Goal: Information Seeking & Learning: Learn about a topic

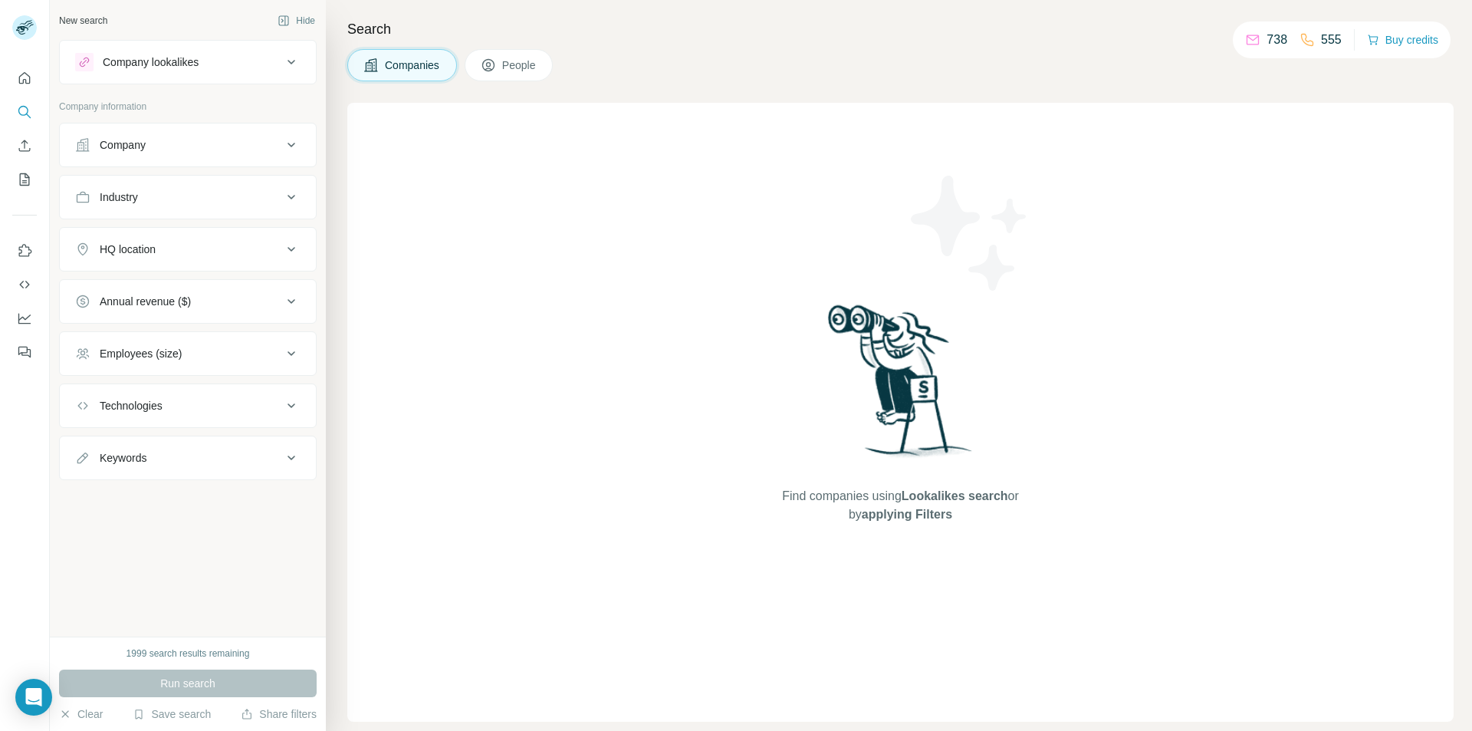
click at [206, 137] on button "Company" at bounding box center [188, 145] width 256 height 37
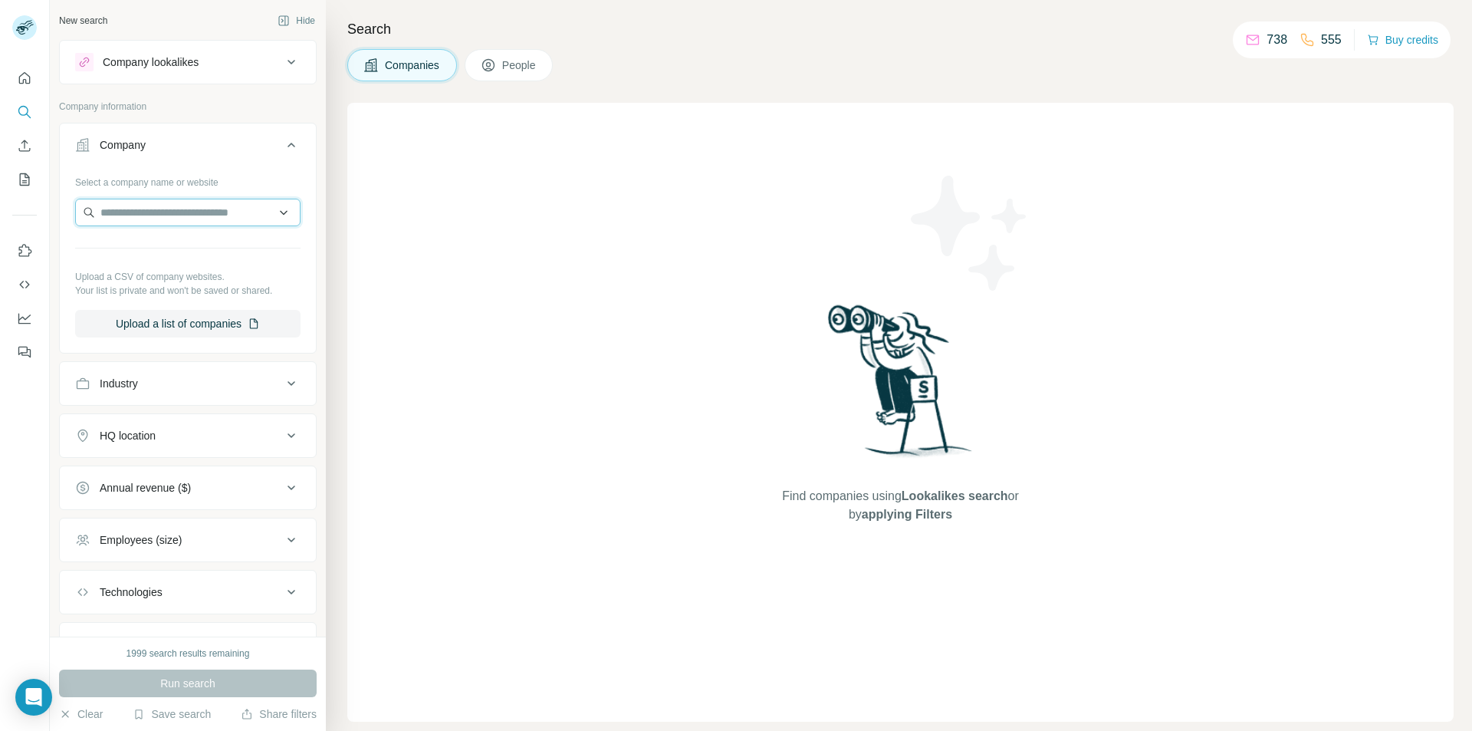
click at [215, 217] on input "text" at bounding box center [187, 213] width 225 height 28
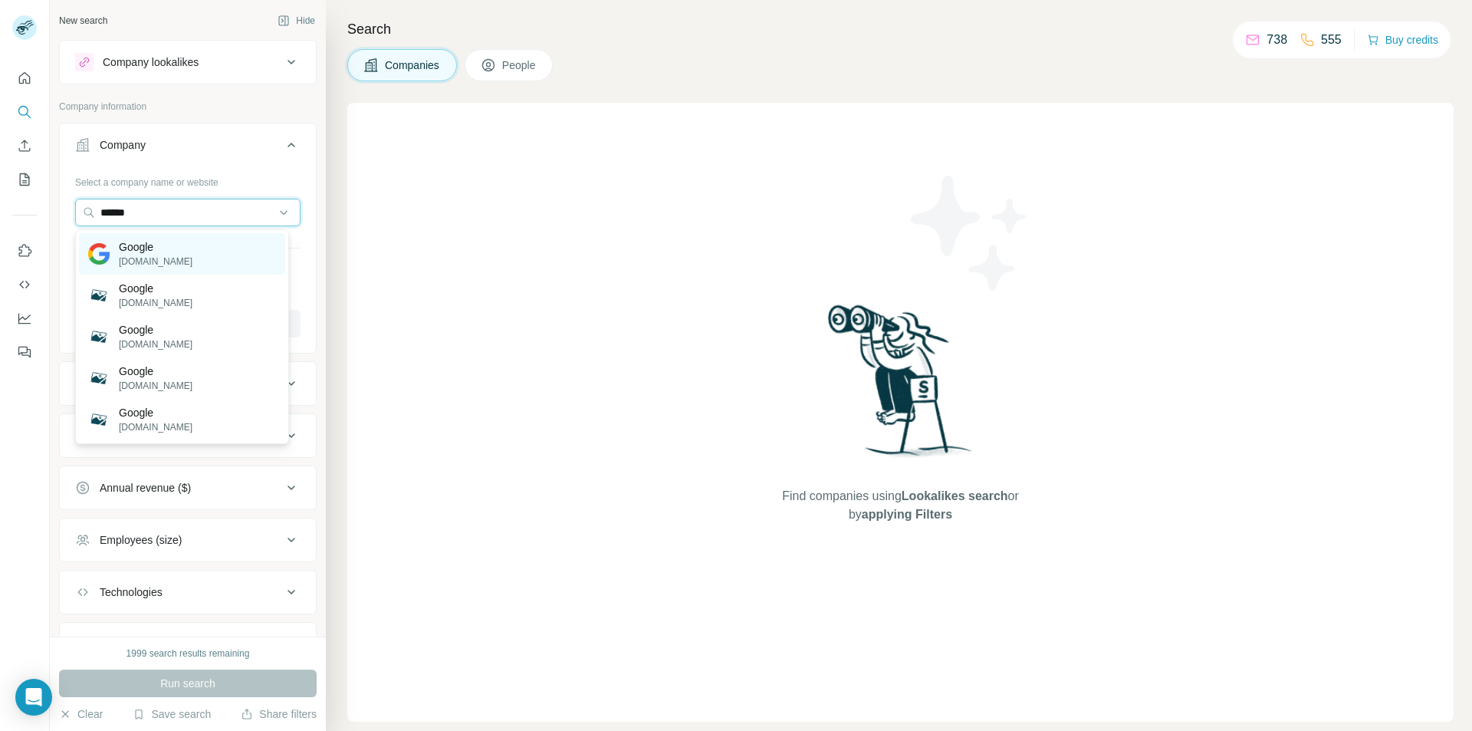
type input "******"
click at [193, 261] on div "Google [DOMAIN_NAME]" at bounding box center [182, 253] width 206 height 41
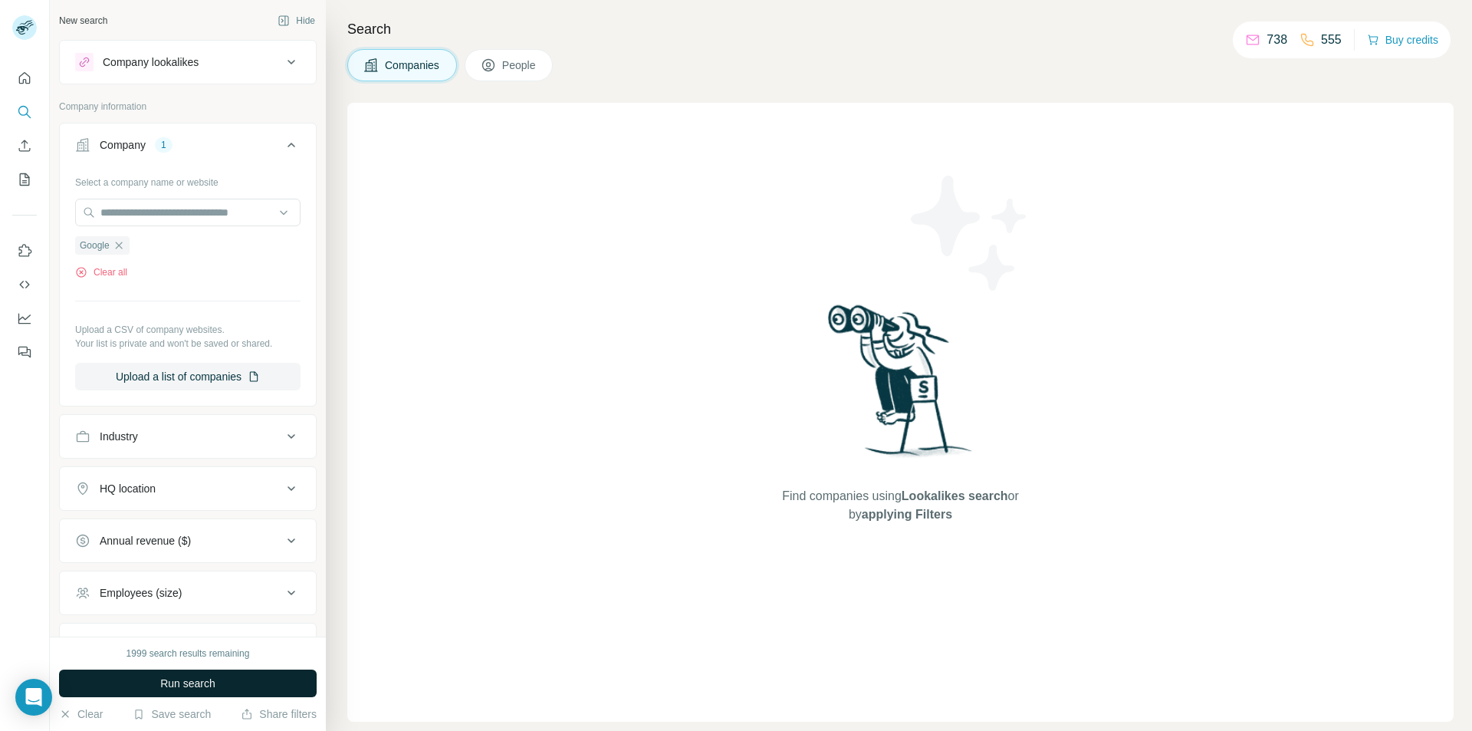
click at [199, 679] on span "Run search" at bounding box center [187, 683] width 55 height 15
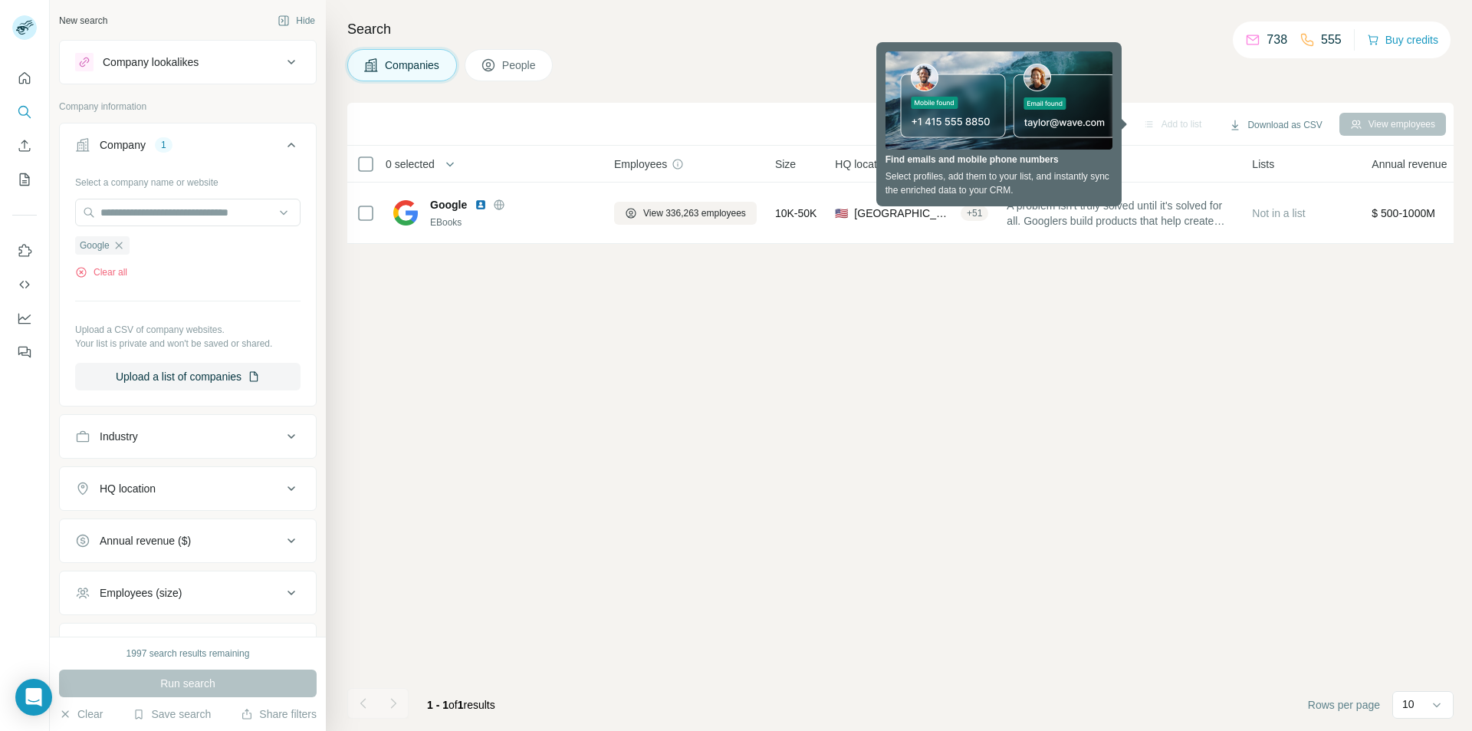
click at [1069, 339] on div "Add to list Download as CSV View employees 0 selected Companies Employees Size …" at bounding box center [900, 417] width 1107 height 628
click at [1281, 324] on div "Add to list Download as CSV View employees 0 selected Companies Employees Size …" at bounding box center [900, 417] width 1107 height 628
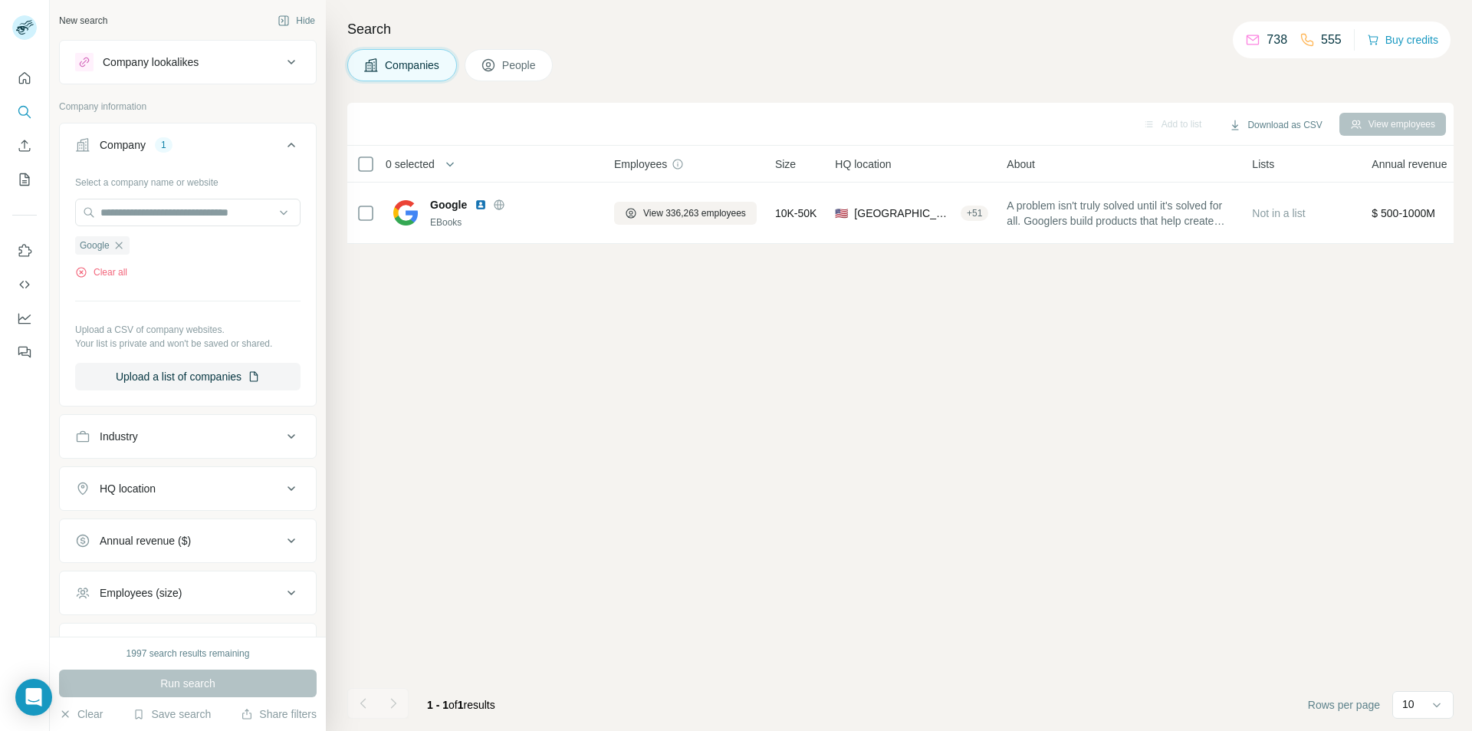
click at [666, 440] on div "Add to list Download as CSV View employees 0 selected Companies Employees Size …" at bounding box center [900, 417] width 1107 height 628
click at [755, 336] on div "Add to list Download as CSV View employees 0 selected Companies Employees Size …" at bounding box center [900, 417] width 1107 height 628
click at [916, 403] on div "Add to list Download as CSV View employees 0 selected Companies Employees Size …" at bounding box center [900, 417] width 1107 height 628
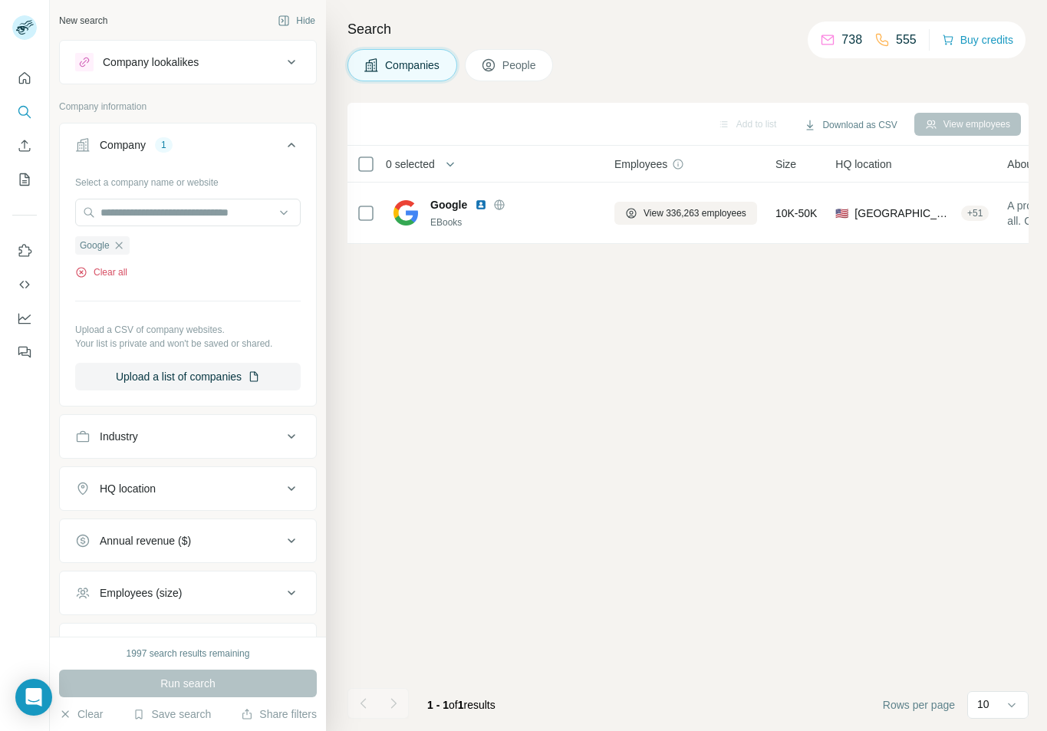
click at [114, 277] on button "Clear all" at bounding box center [101, 272] width 52 height 14
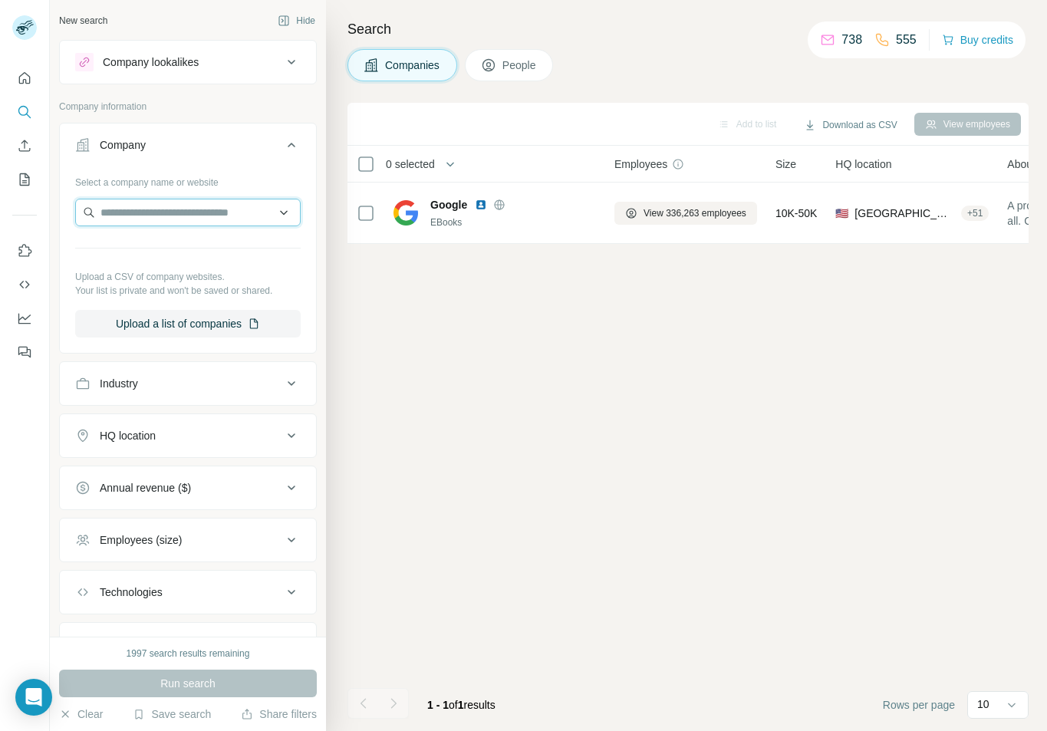
click at [185, 215] on input "text" at bounding box center [187, 213] width 225 height 28
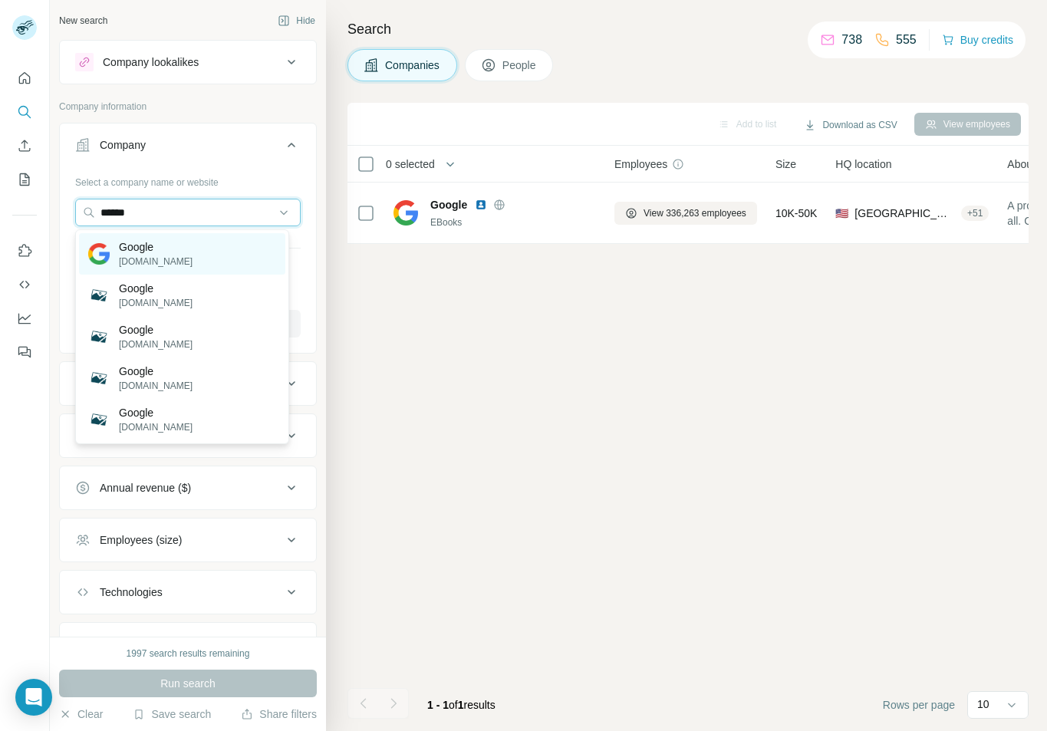
type input "******"
click at [151, 261] on p "[DOMAIN_NAME]" at bounding box center [156, 262] width 74 height 14
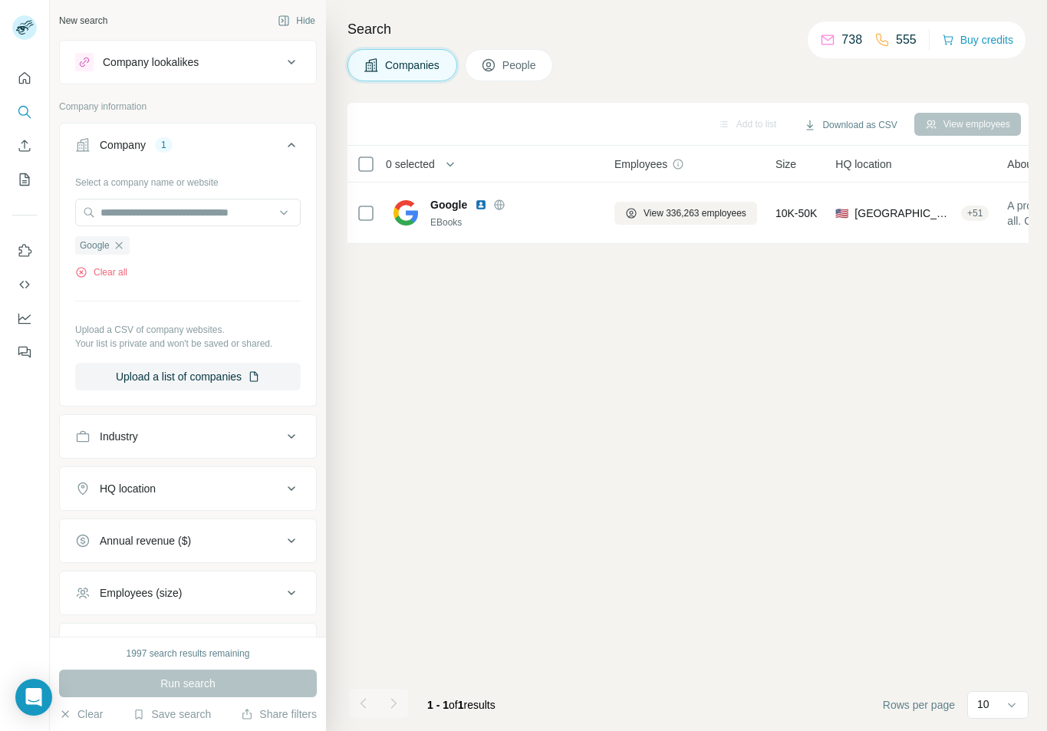
scroll to position [77, 0]
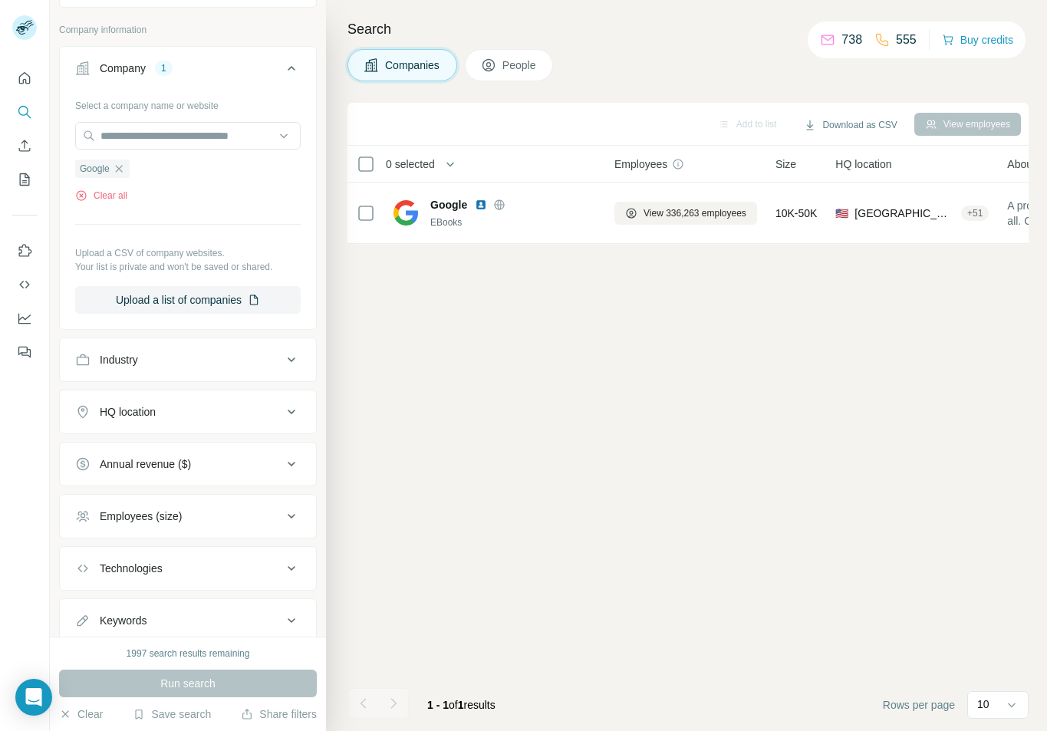
click at [235, 375] on button "Industry" at bounding box center [188, 359] width 256 height 37
click at [197, 391] on input at bounding box center [179, 398] width 189 height 17
type input "*"
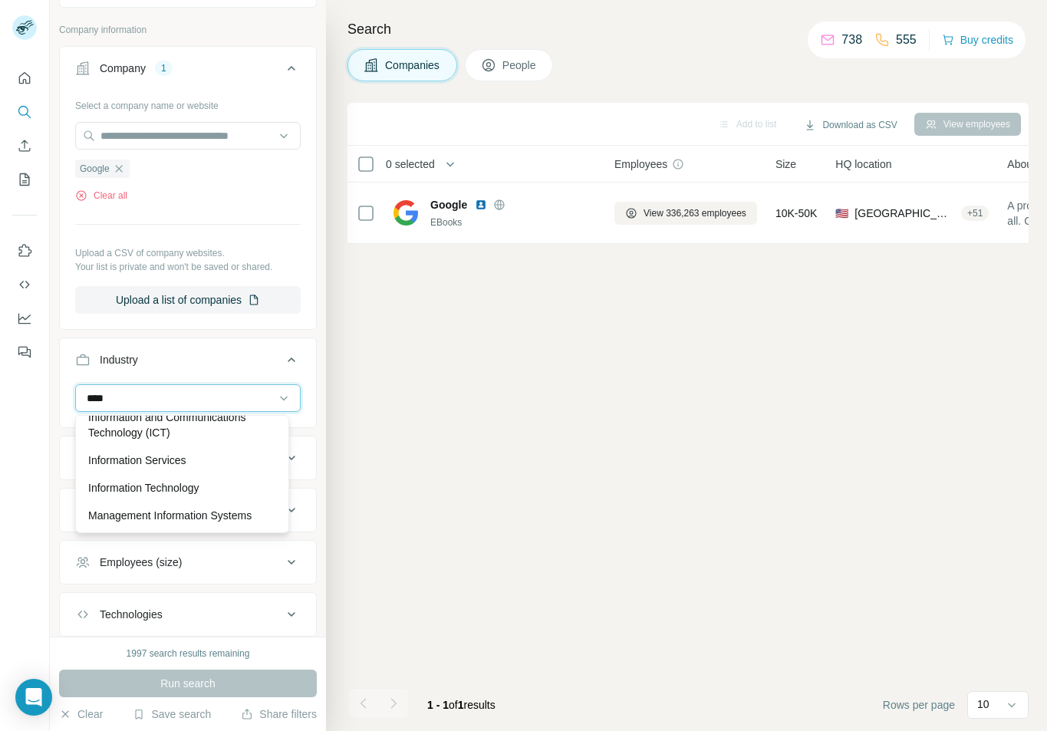
scroll to position [71, 0]
type input "*******"
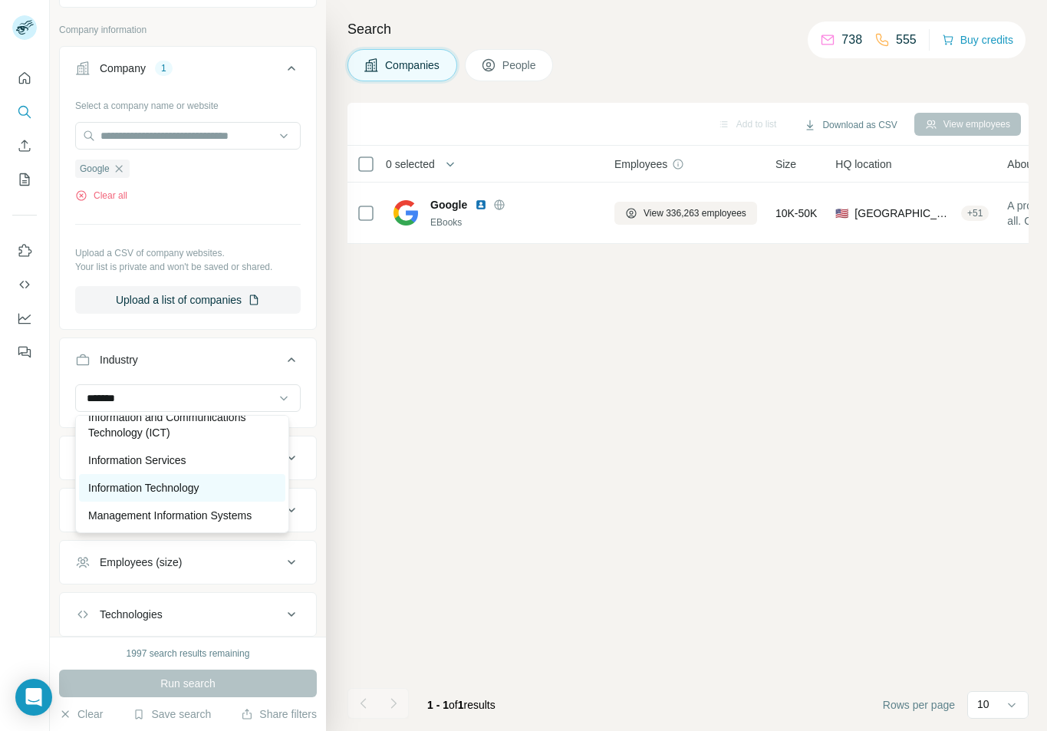
click at [180, 482] on p "Information Technology" at bounding box center [143, 487] width 111 height 15
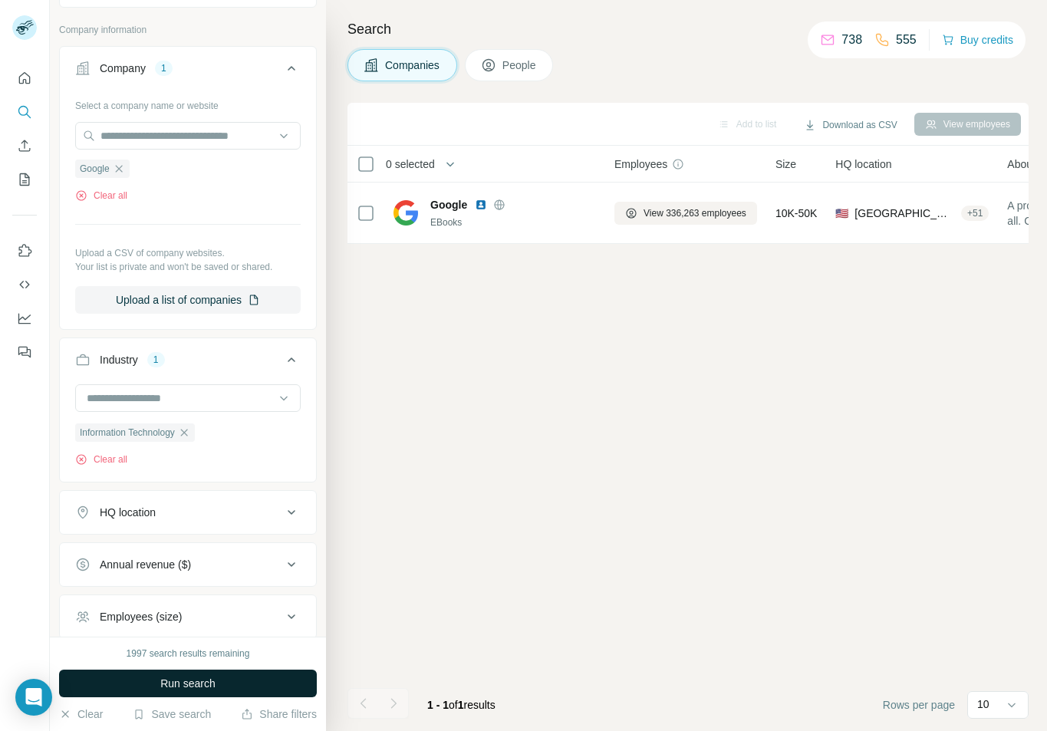
click at [198, 685] on span "Run search" at bounding box center [187, 683] width 55 height 15
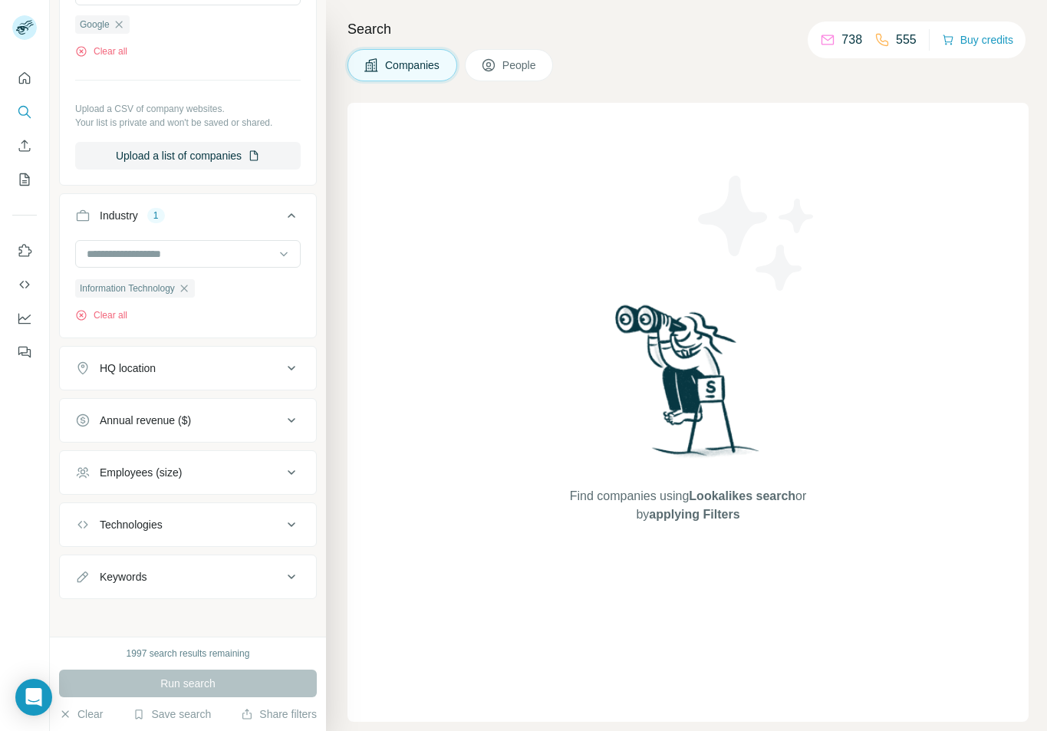
scroll to position [226, 0]
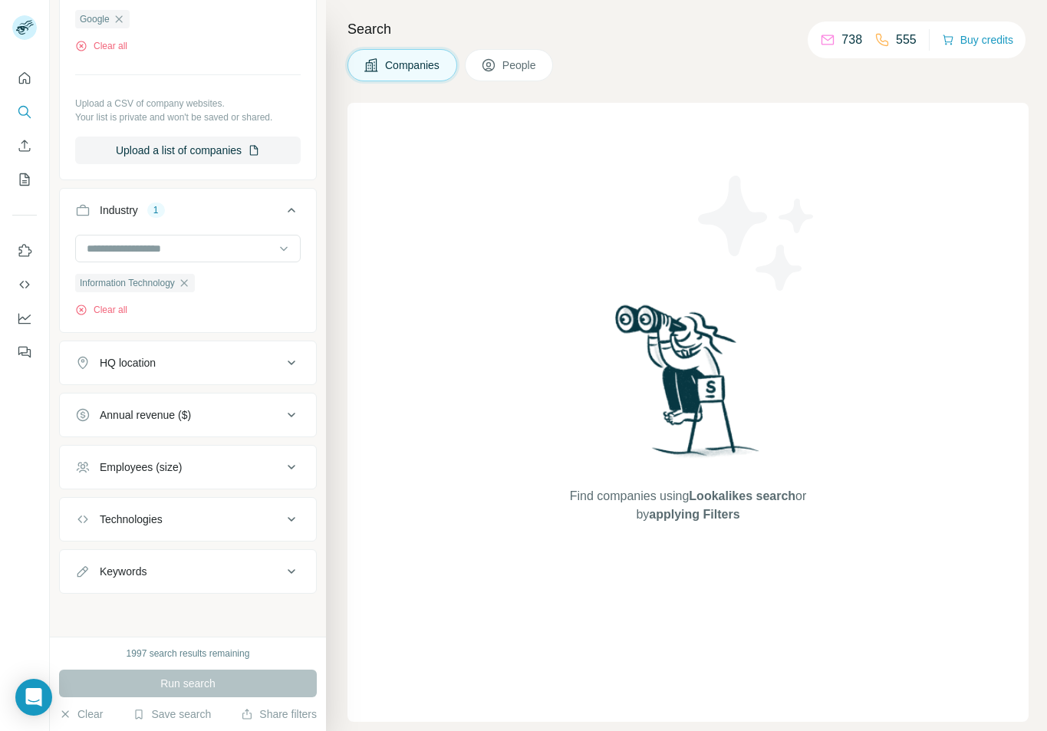
click at [197, 681] on div "Run search" at bounding box center [188, 684] width 258 height 28
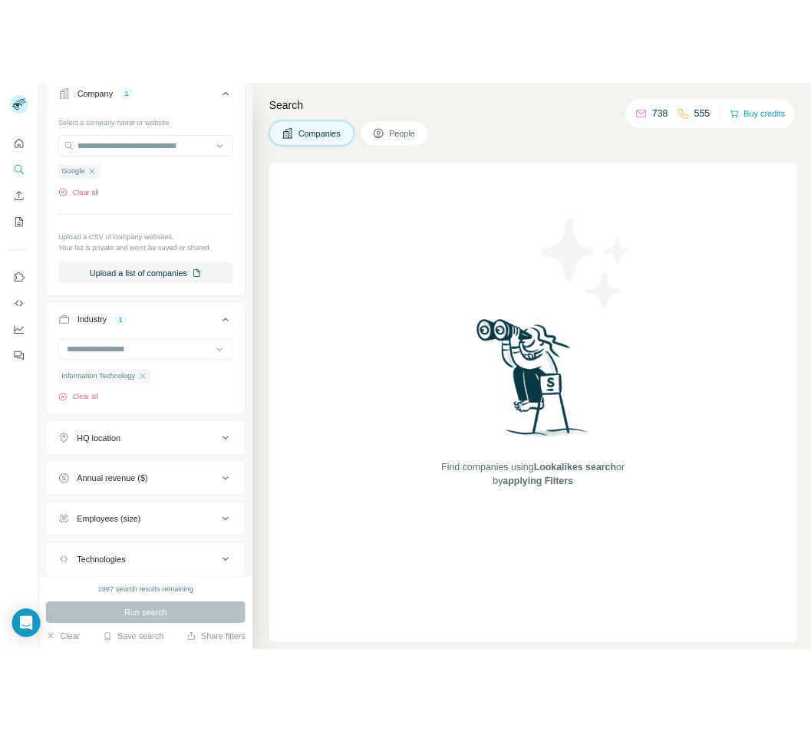
scroll to position [0, 0]
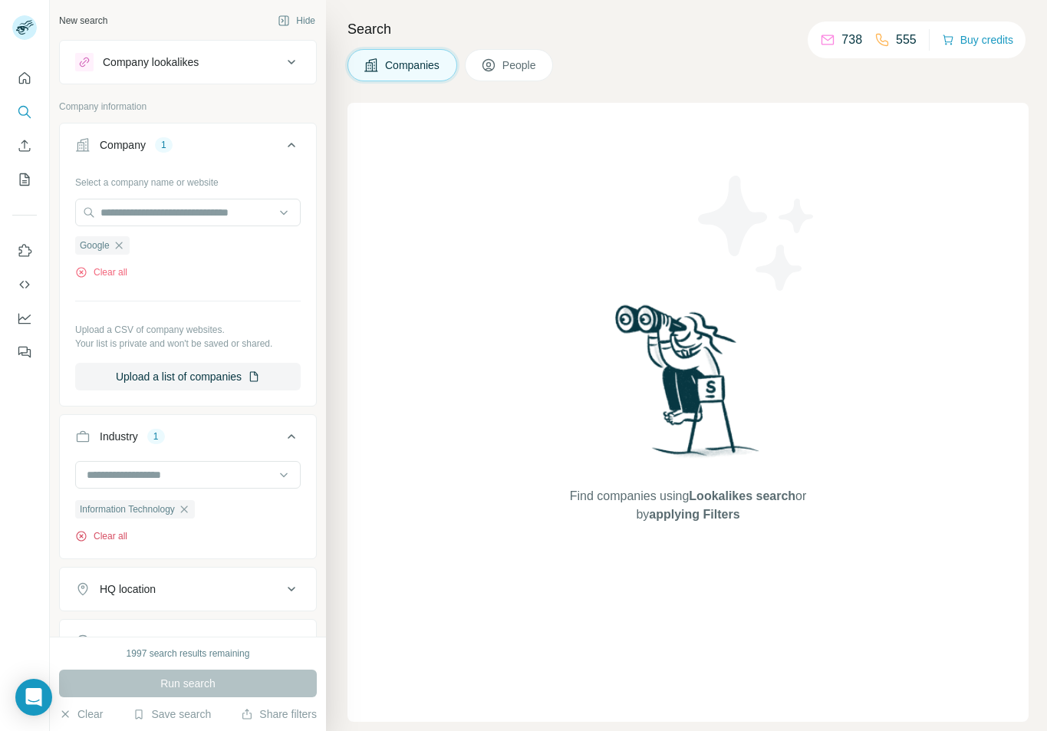
click at [104, 534] on button "Clear all" at bounding box center [101, 536] width 52 height 14
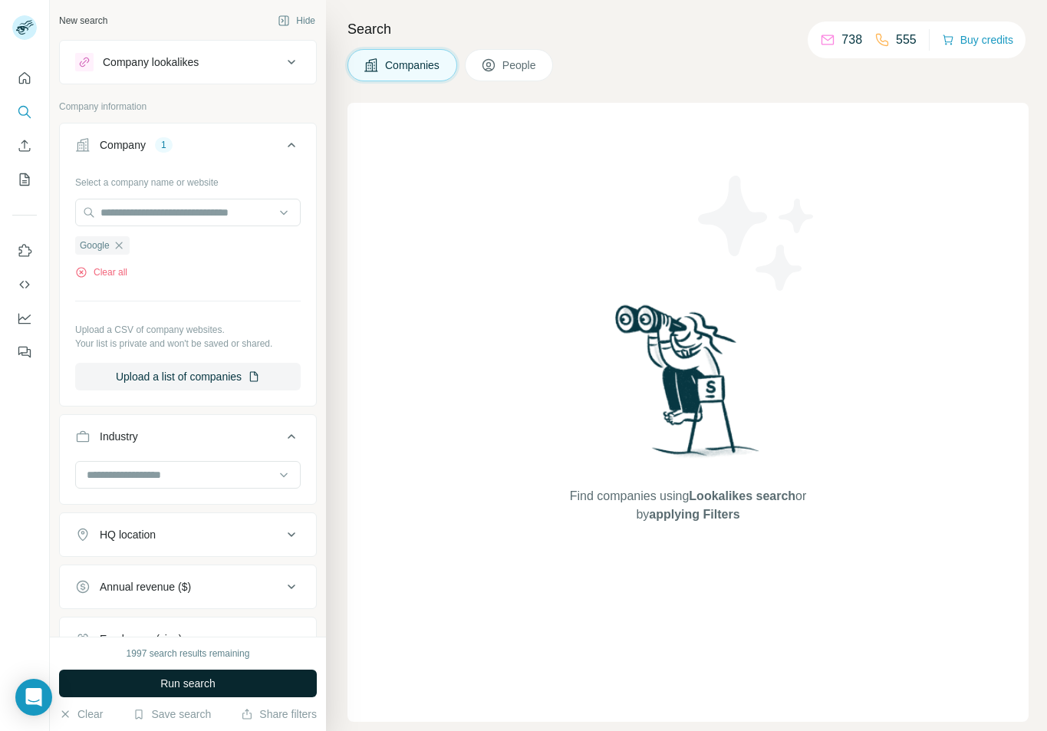
click at [189, 686] on span "Run search" at bounding box center [187, 683] width 55 height 15
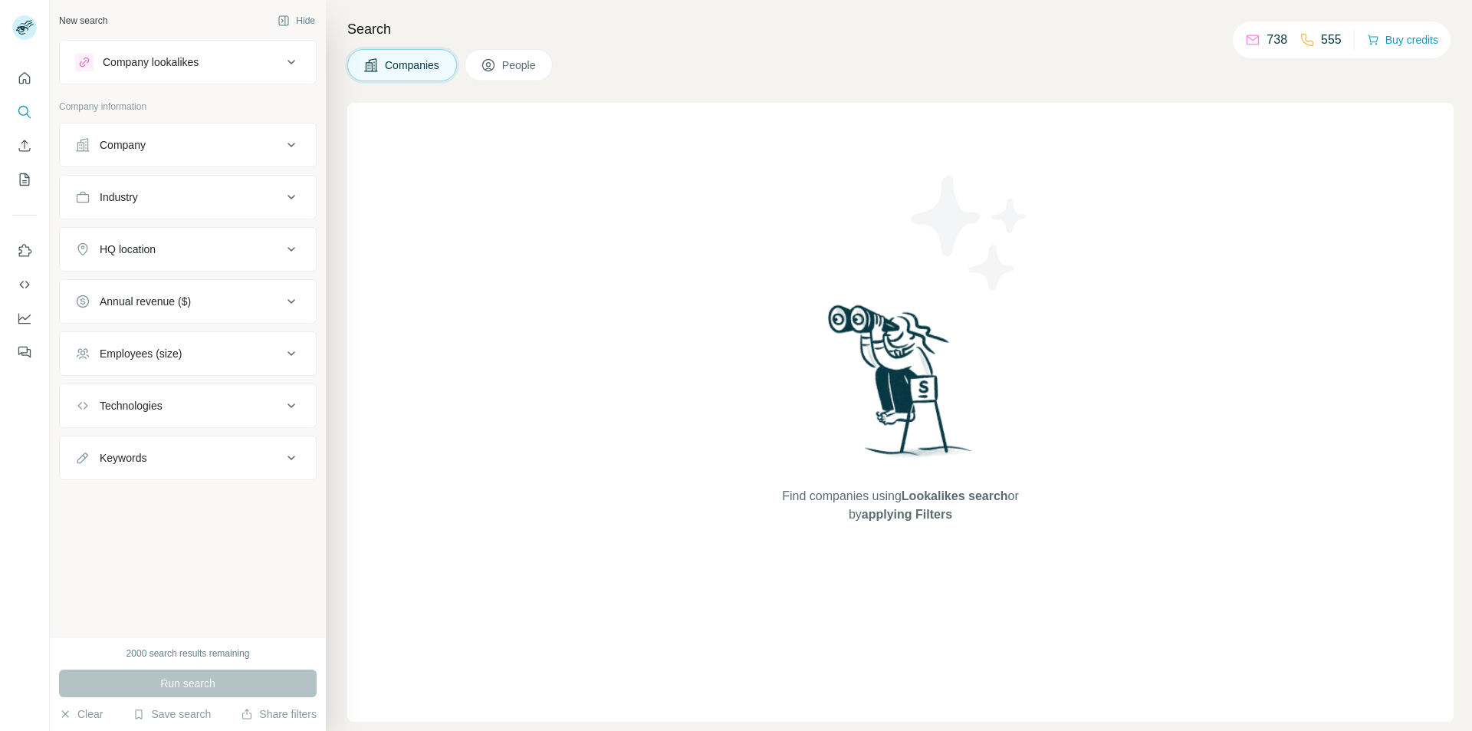
click at [151, 148] on div "Company" at bounding box center [178, 144] width 207 height 15
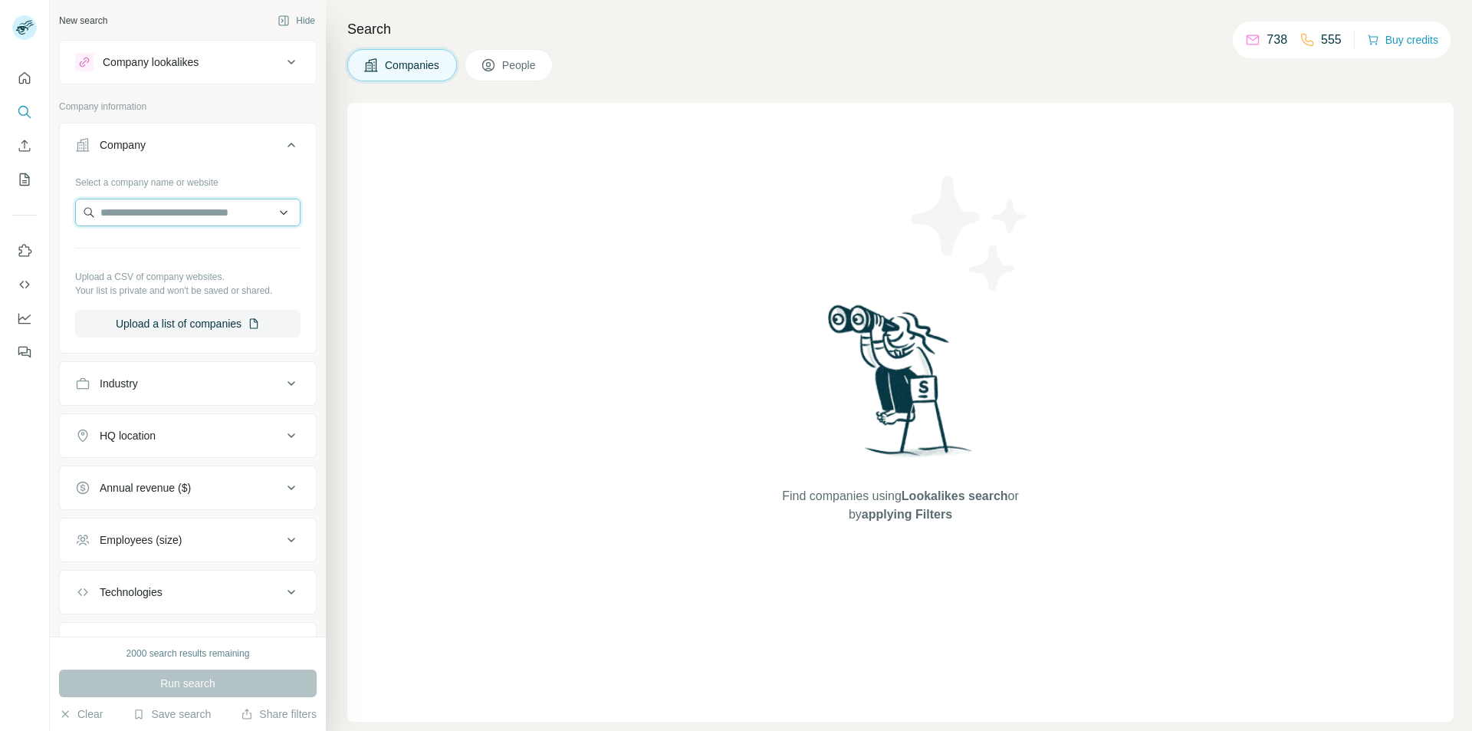
click at [200, 215] on input "text" at bounding box center [187, 213] width 225 height 28
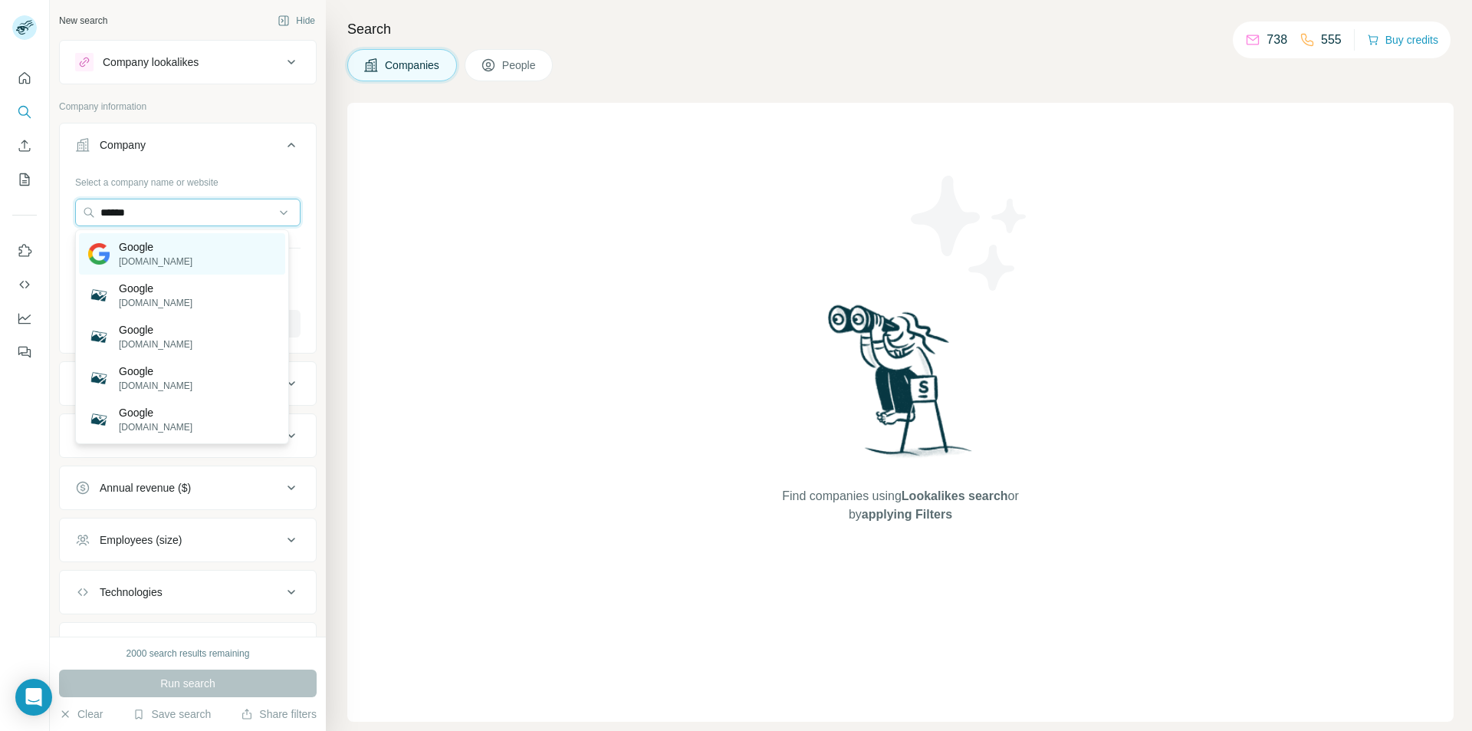
type input "******"
click at [136, 245] on p "Google" at bounding box center [156, 246] width 74 height 15
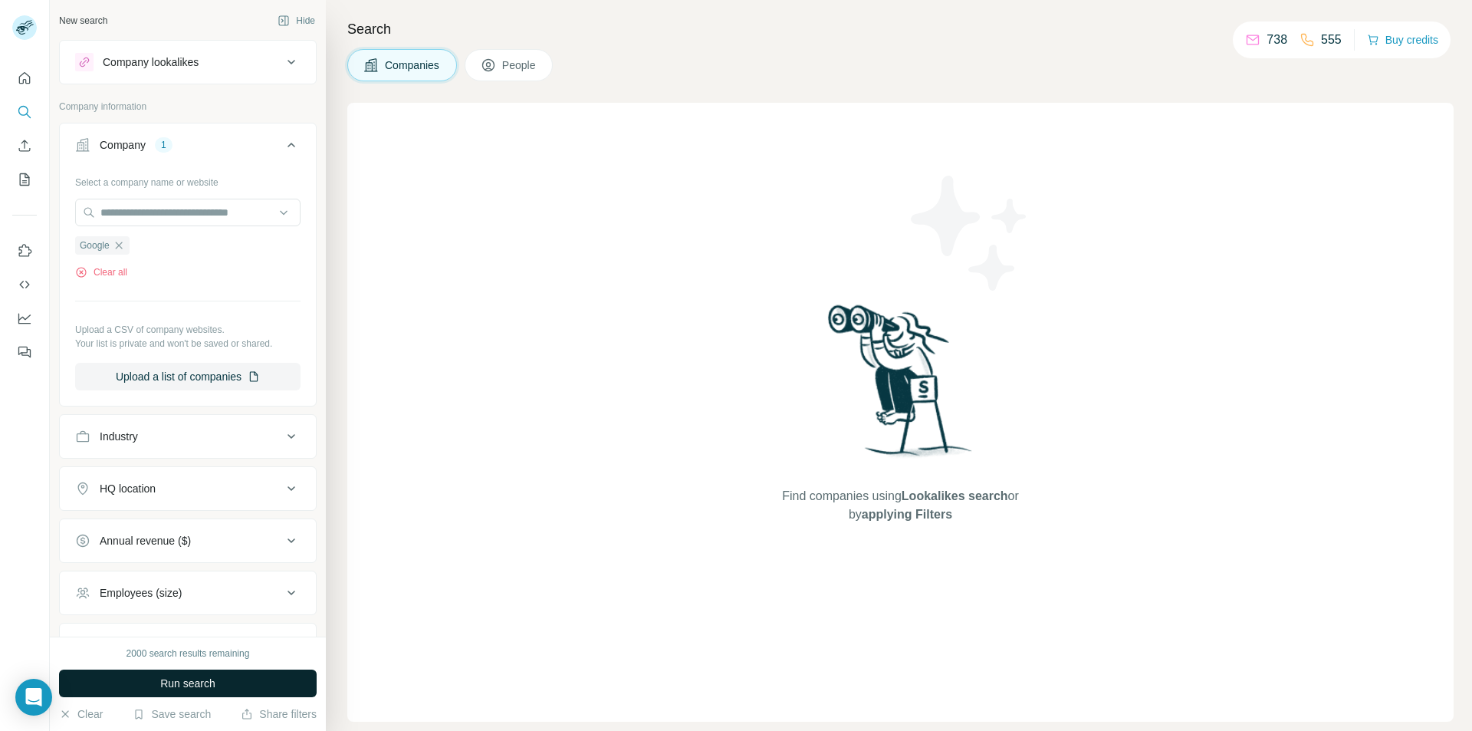
click at [203, 674] on button "Run search" at bounding box center [188, 684] width 258 height 28
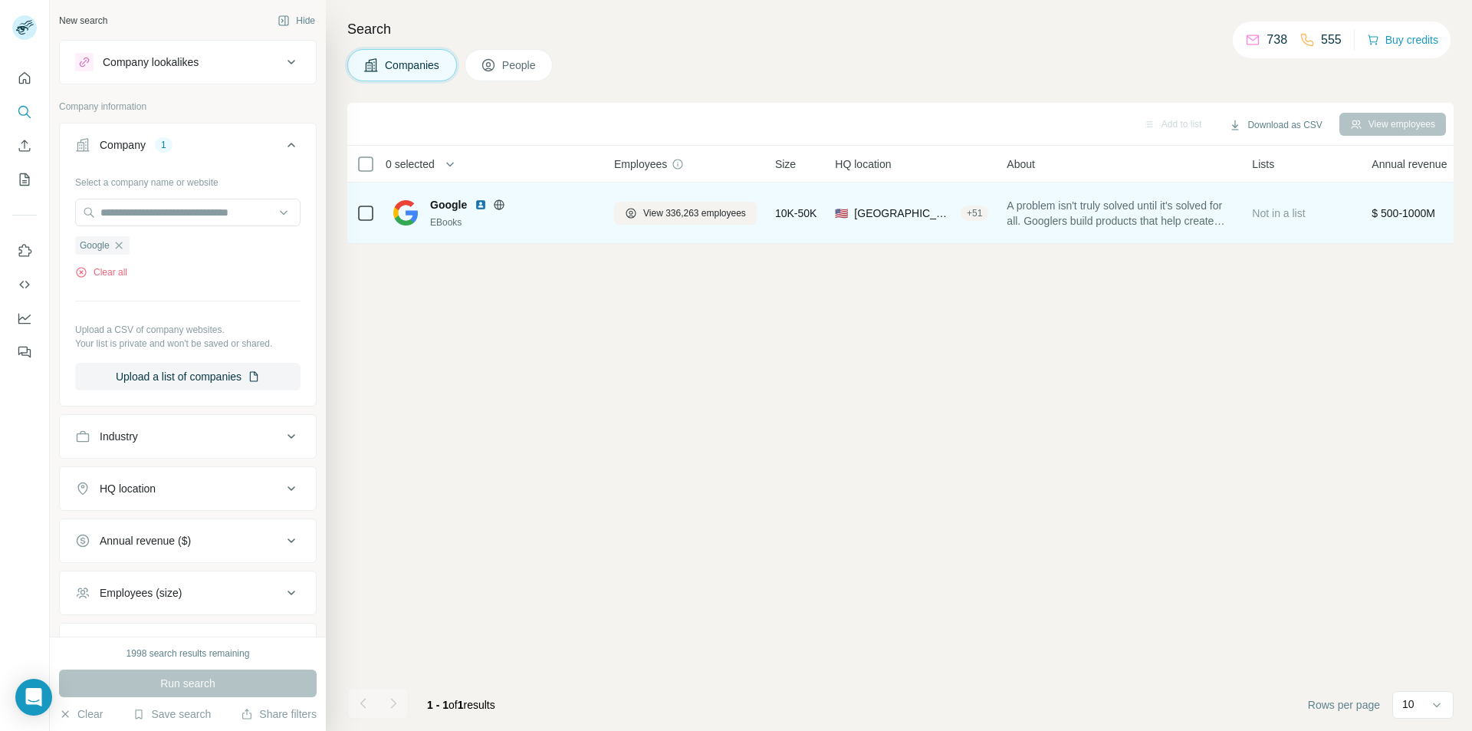
click at [837, 216] on span "🇺🇸" at bounding box center [841, 213] width 13 height 15
click at [459, 205] on span "Google" at bounding box center [448, 204] width 37 height 15
click at [1226, 213] on span "A problem isn't truly solved until it's solved for all. Googlers build products…" at bounding box center [1120, 213] width 227 height 31
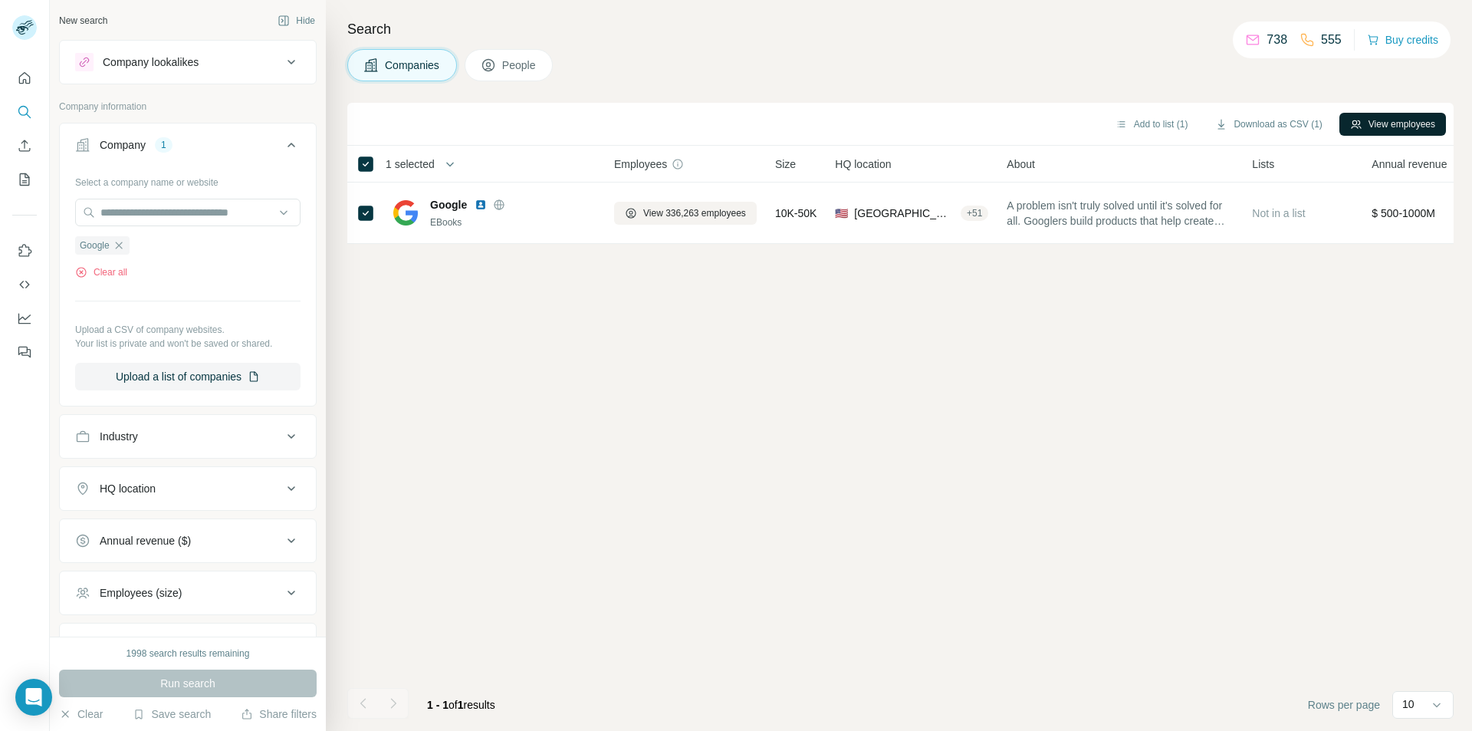
click at [1423, 120] on button "View employees" at bounding box center [1393, 124] width 107 height 23
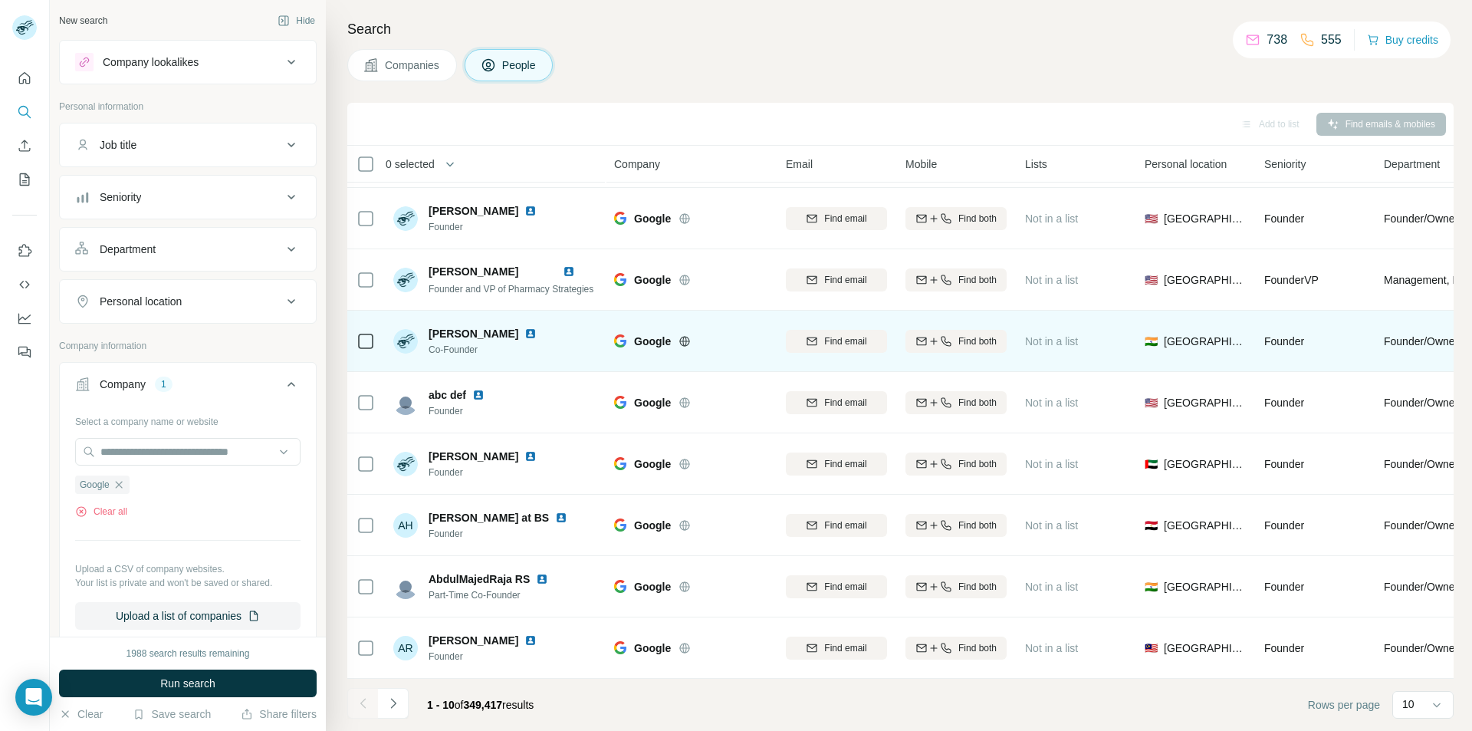
scroll to position [125, 0]
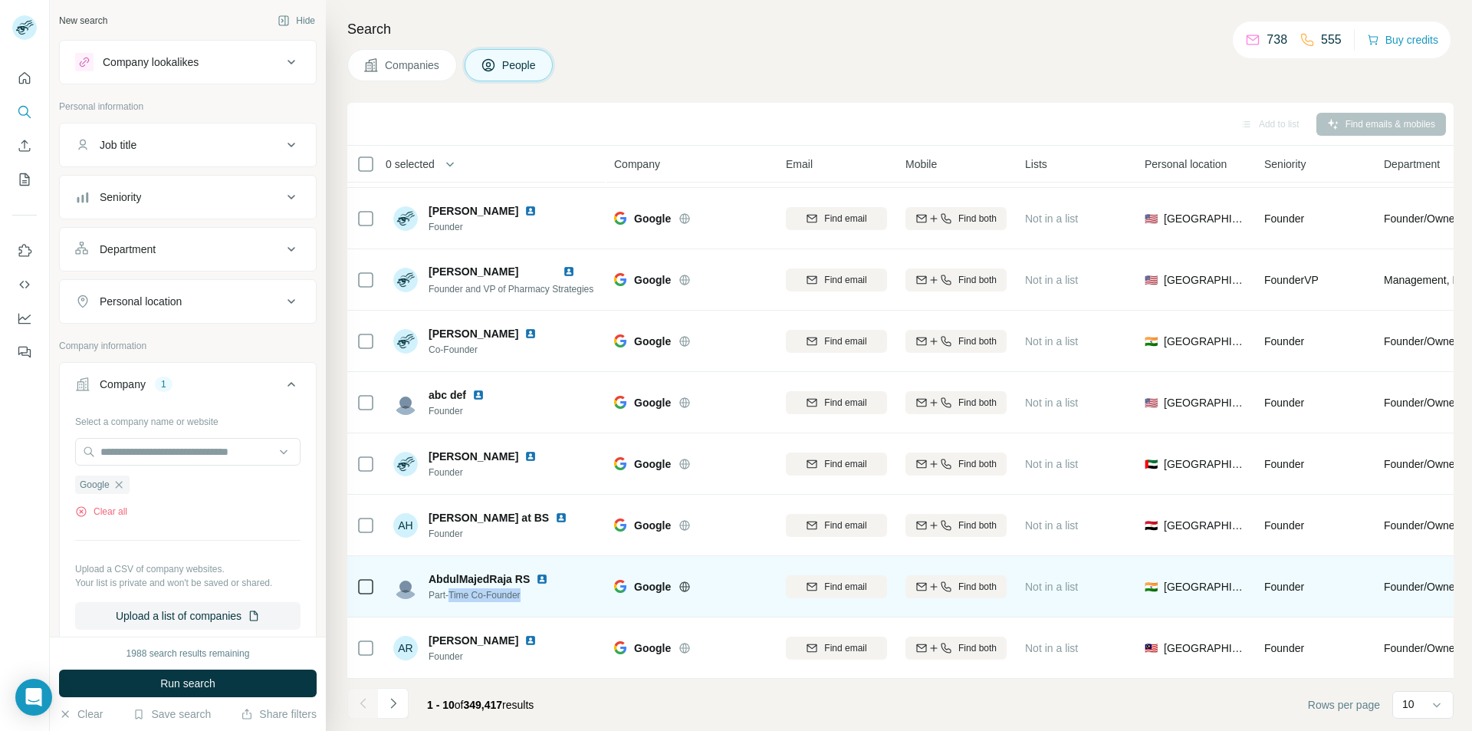
drag, startPoint x: 449, startPoint y: 587, endPoint x: 529, endPoint y: 588, distance: 79.8
click at [529, 588] on span "Part-Time Co-Founder" at bounding box center [498, 595] width 138 height 14
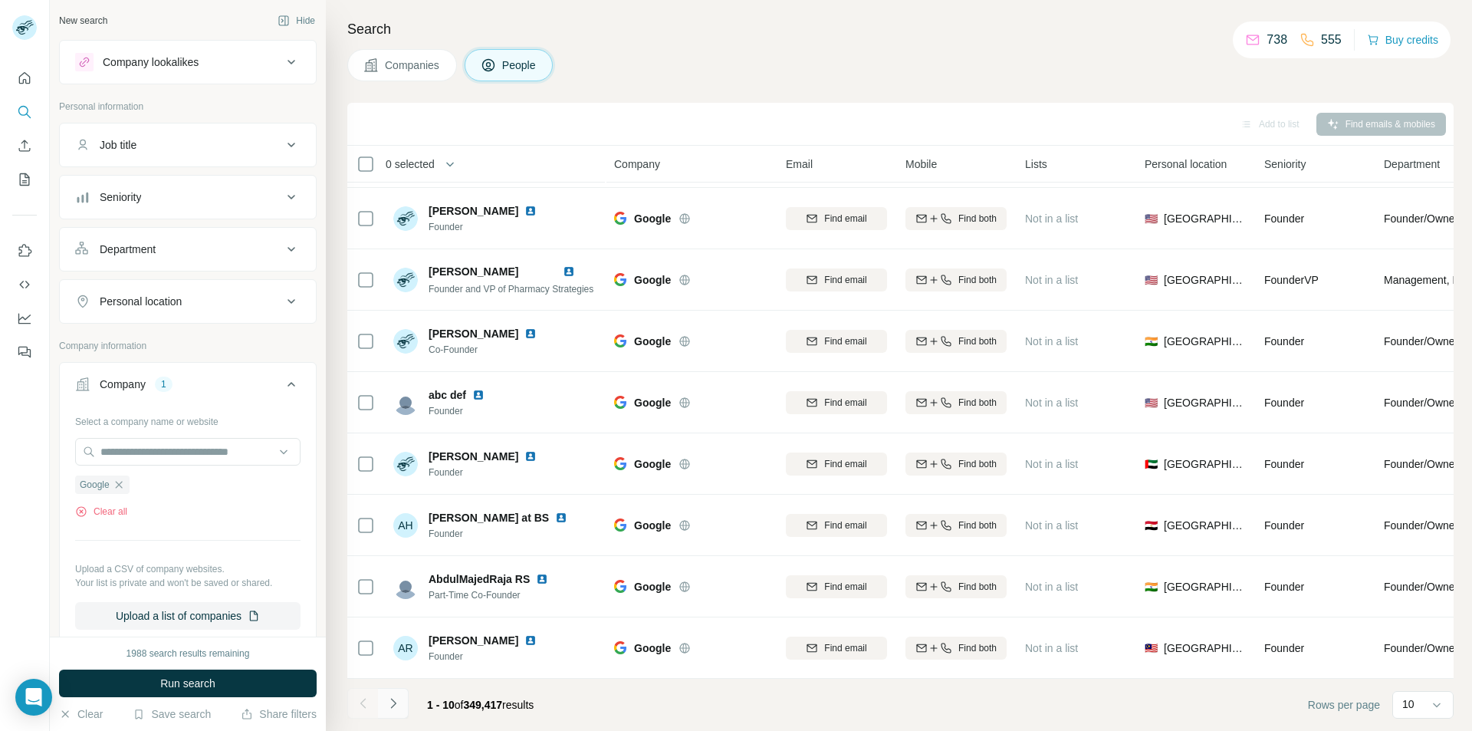
click at [396, 703] on icon "Navigate to next page" at bounding box center [393, 703] width 15 height 15
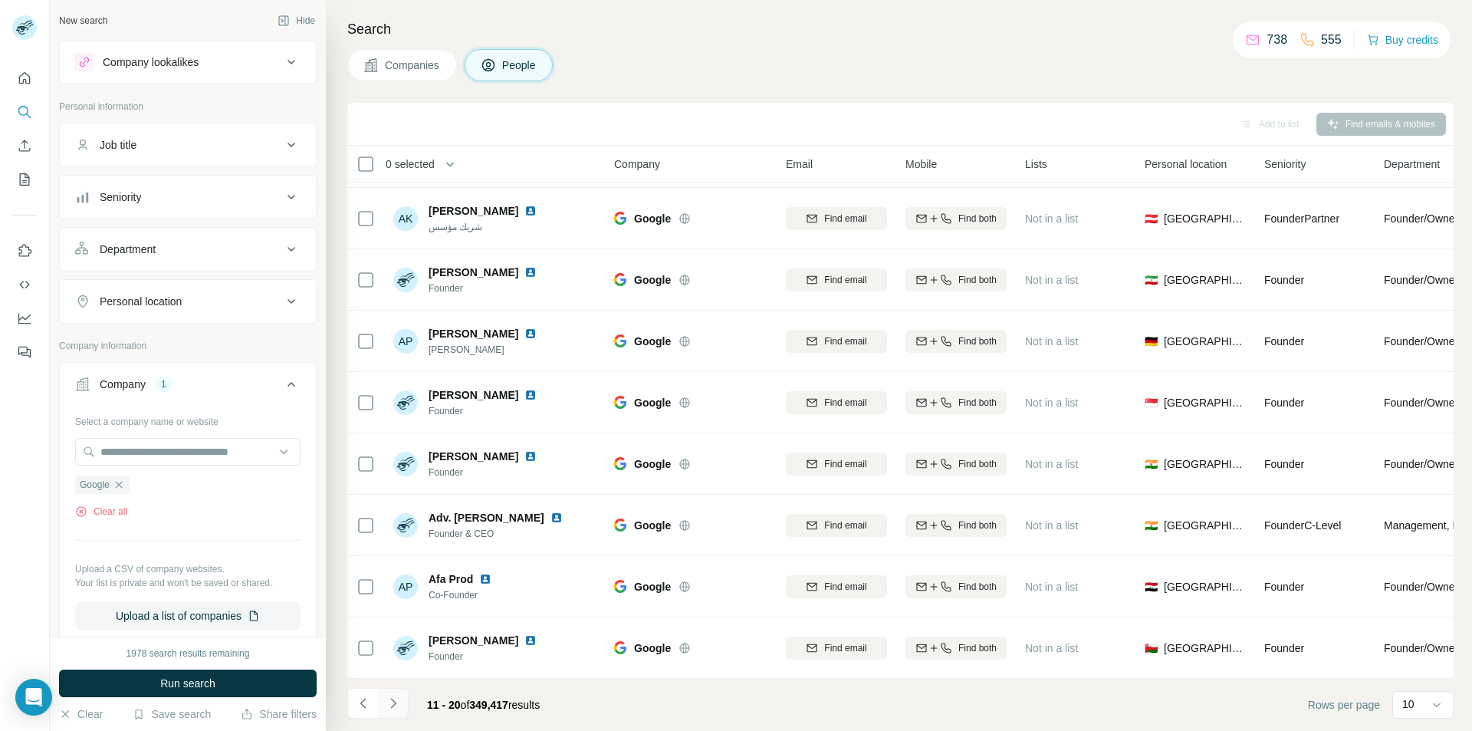
click at [396, 703] on icon "Navigate to next page" at bounding box center [393, 703] width 15 height 15
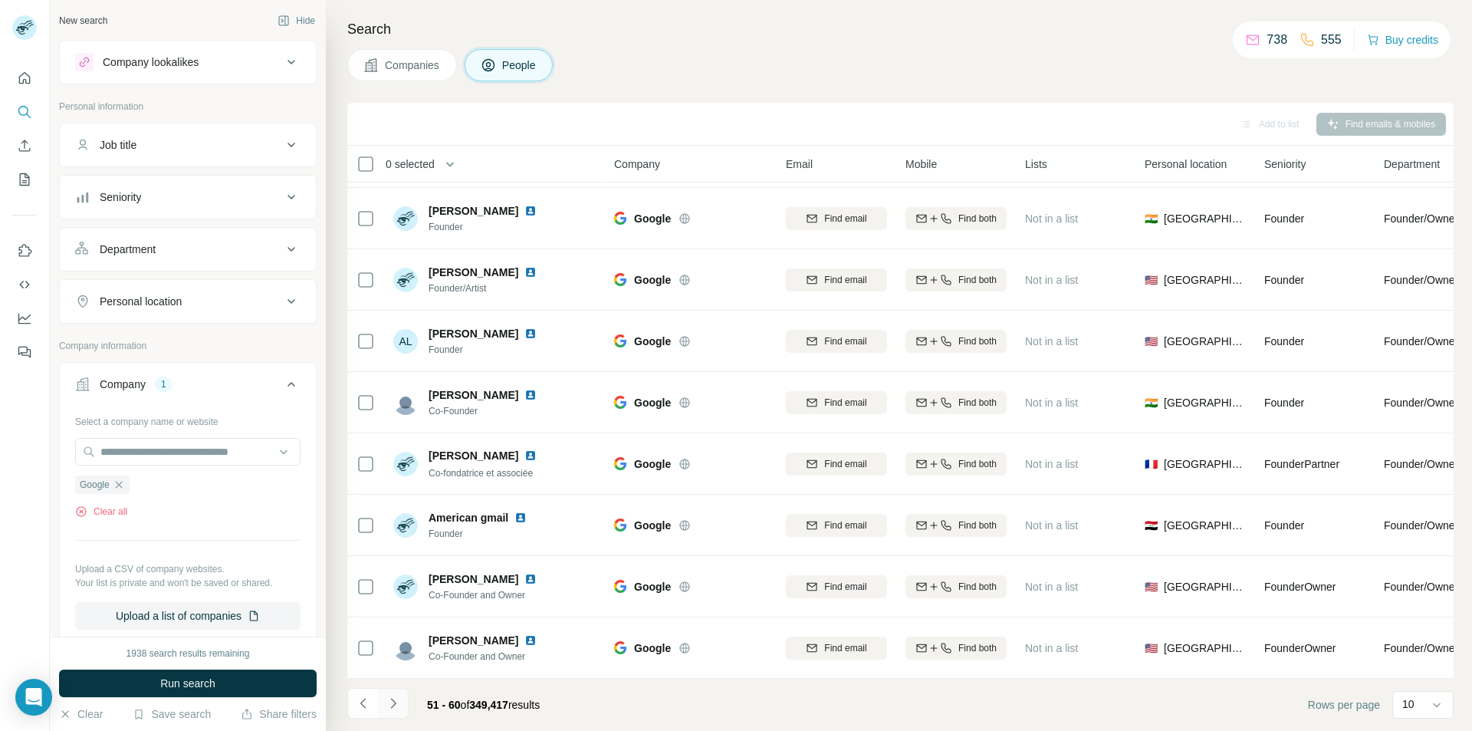
click at [396, 703] on icon "Navigate to next page" at bounding box center [393, 703] width 15 height 15
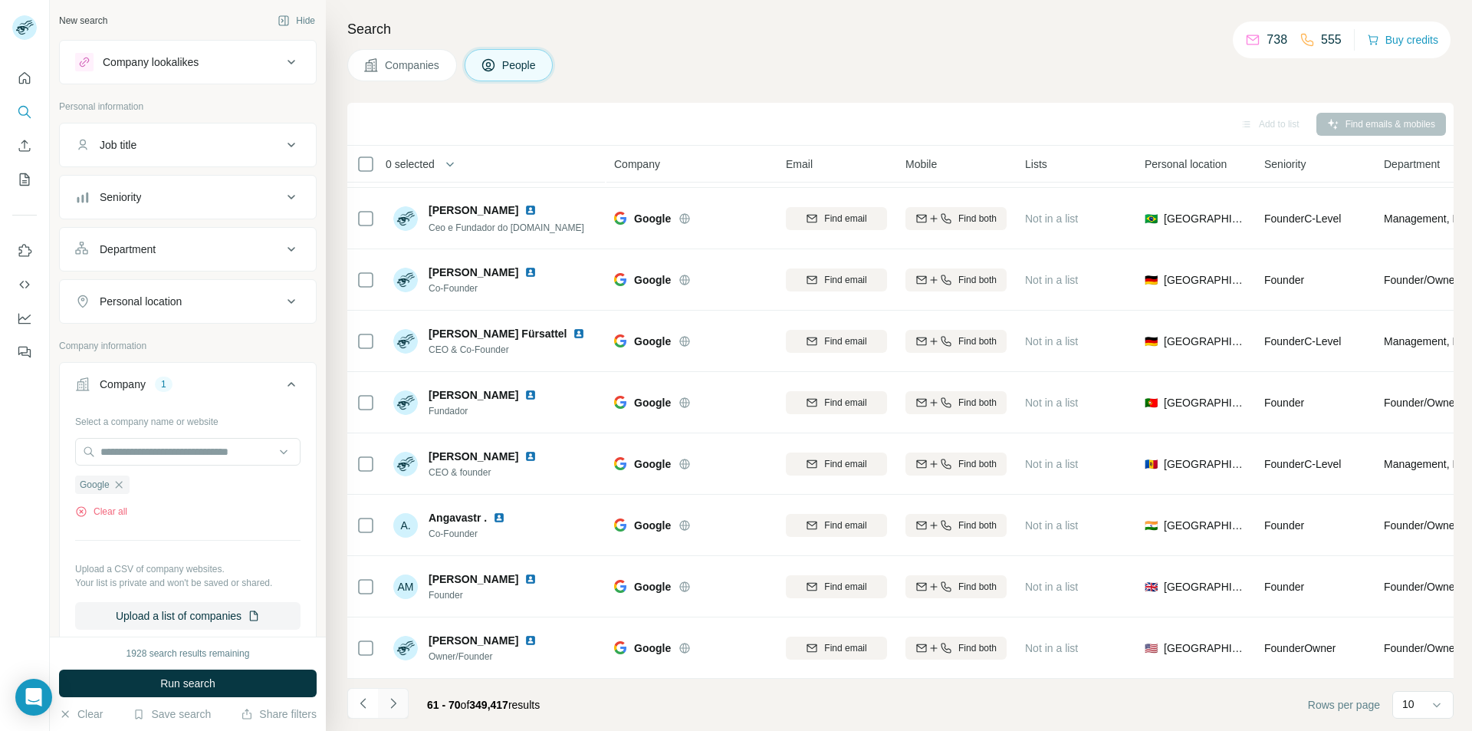
click at [396, 703] on icon "Navigate to next page" at bounding box center [393, 703] width 15 height 15
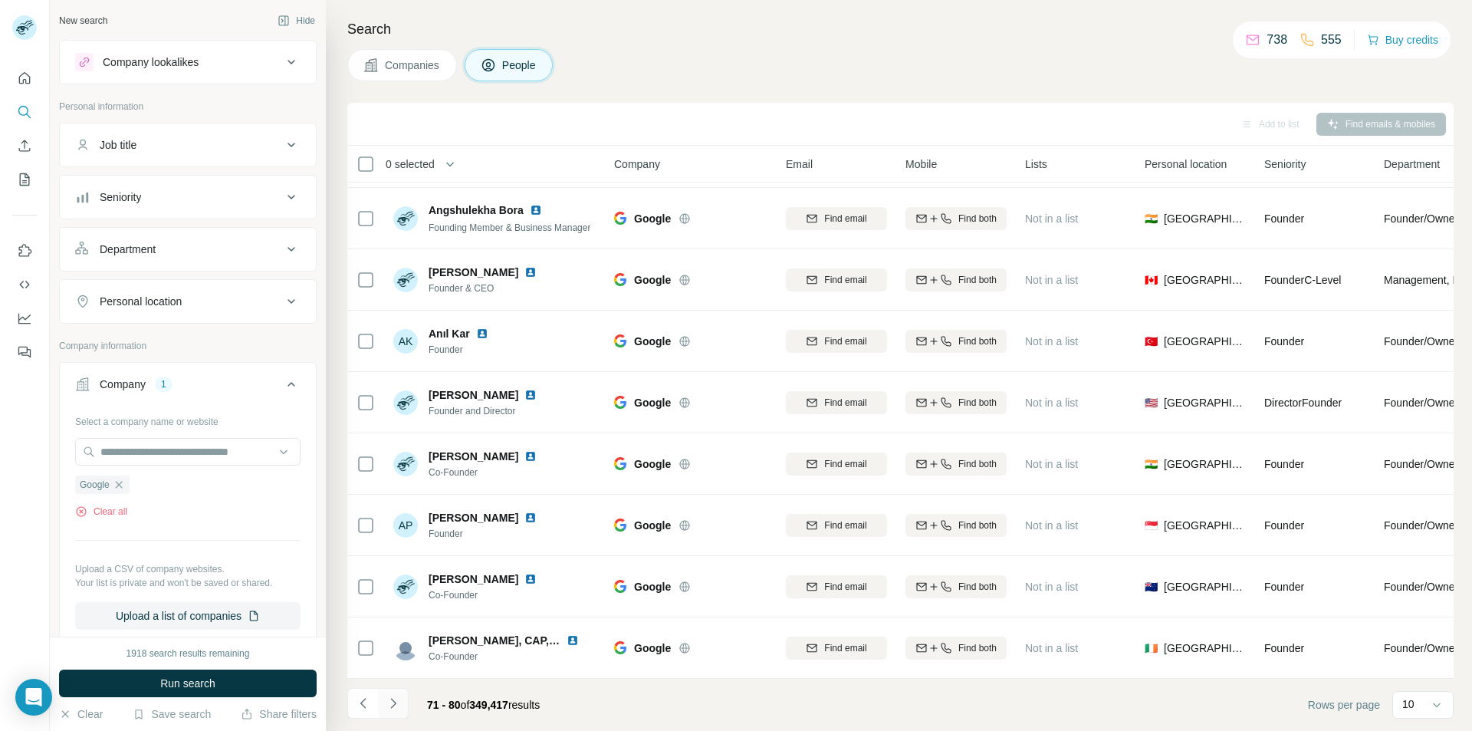
click at [386, 702] on icon "Navigate to next page" at bounding box center [393, 703] width 15 height 15
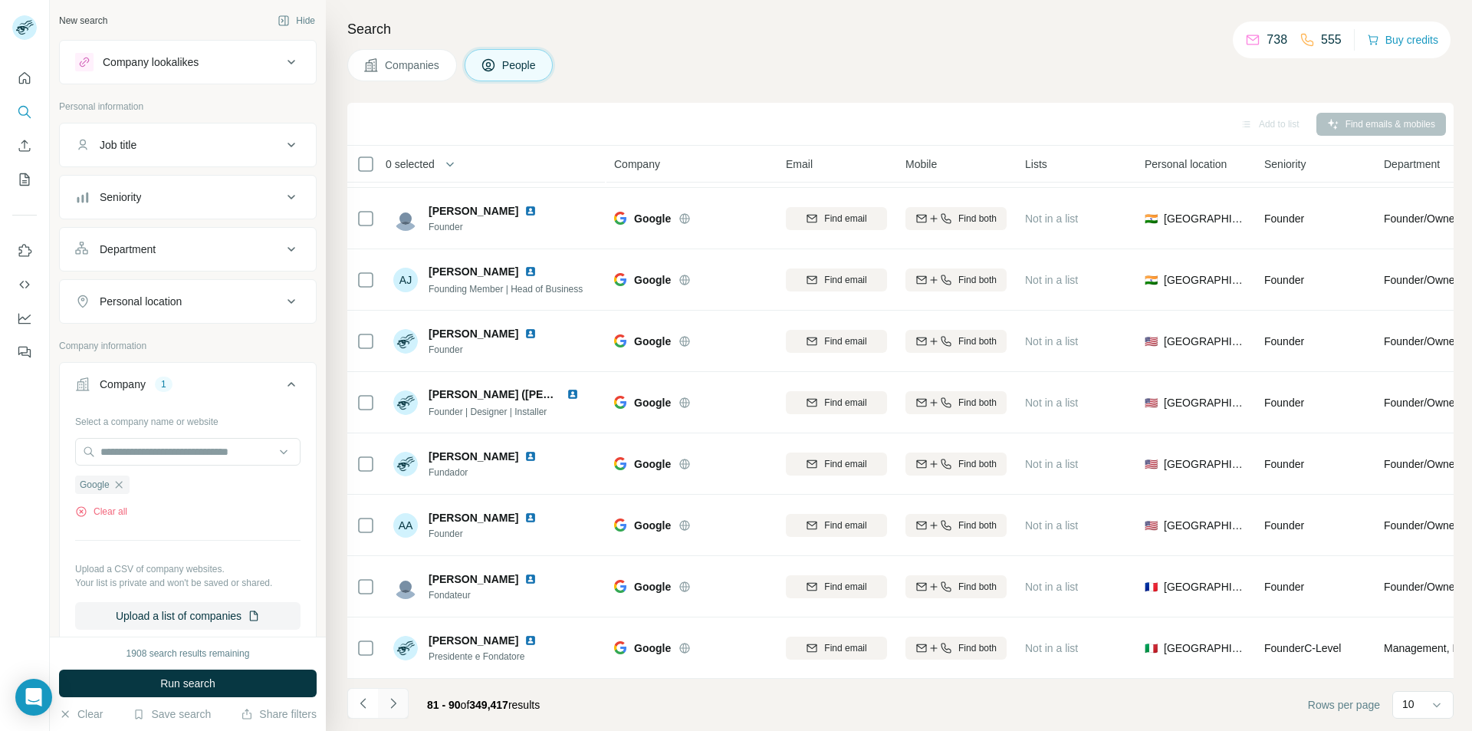
click at [386, 702] on icon "Navigate to next page" at bounding box center [393, 703] width 15 height 15
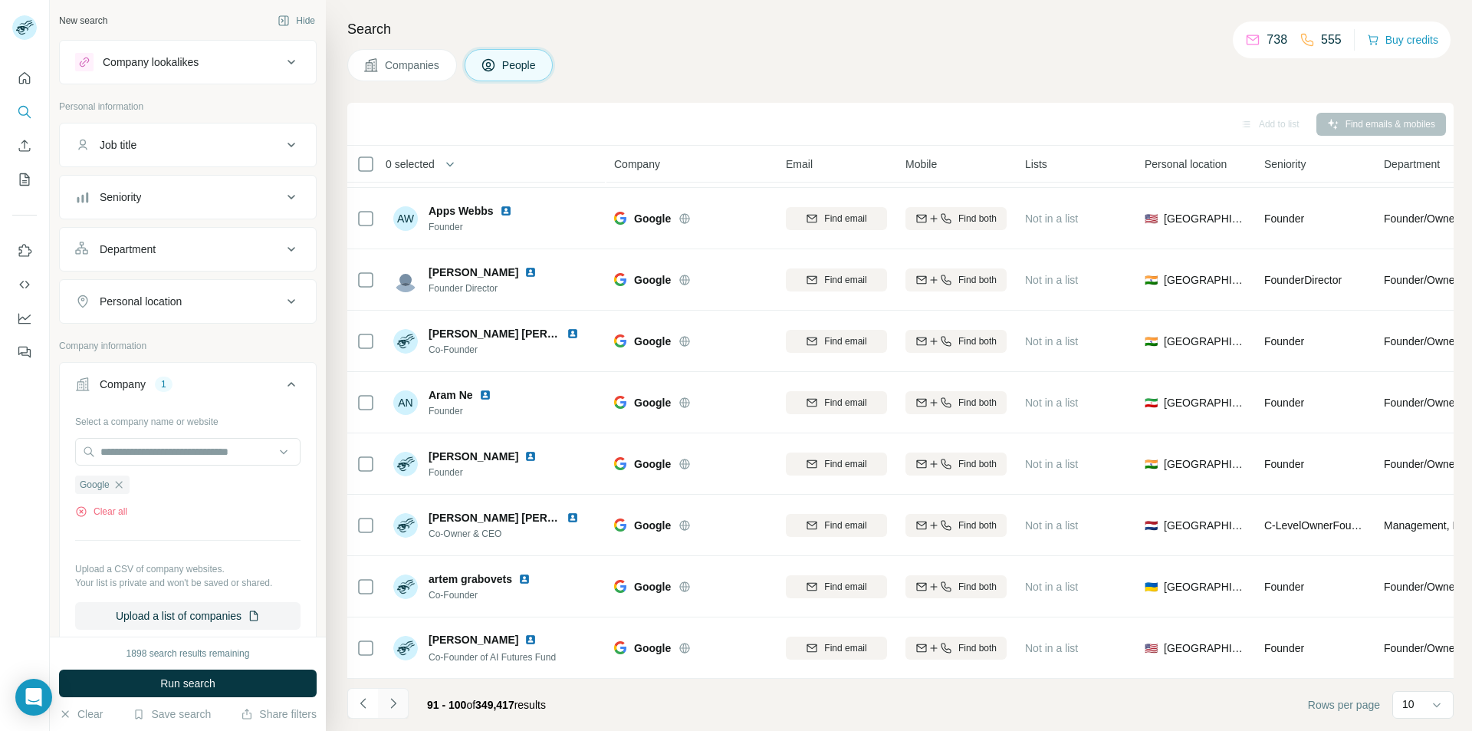
click at [386, 702] on icon "Navigate to next page" at bounding box center [393, 703] width 15 height 15
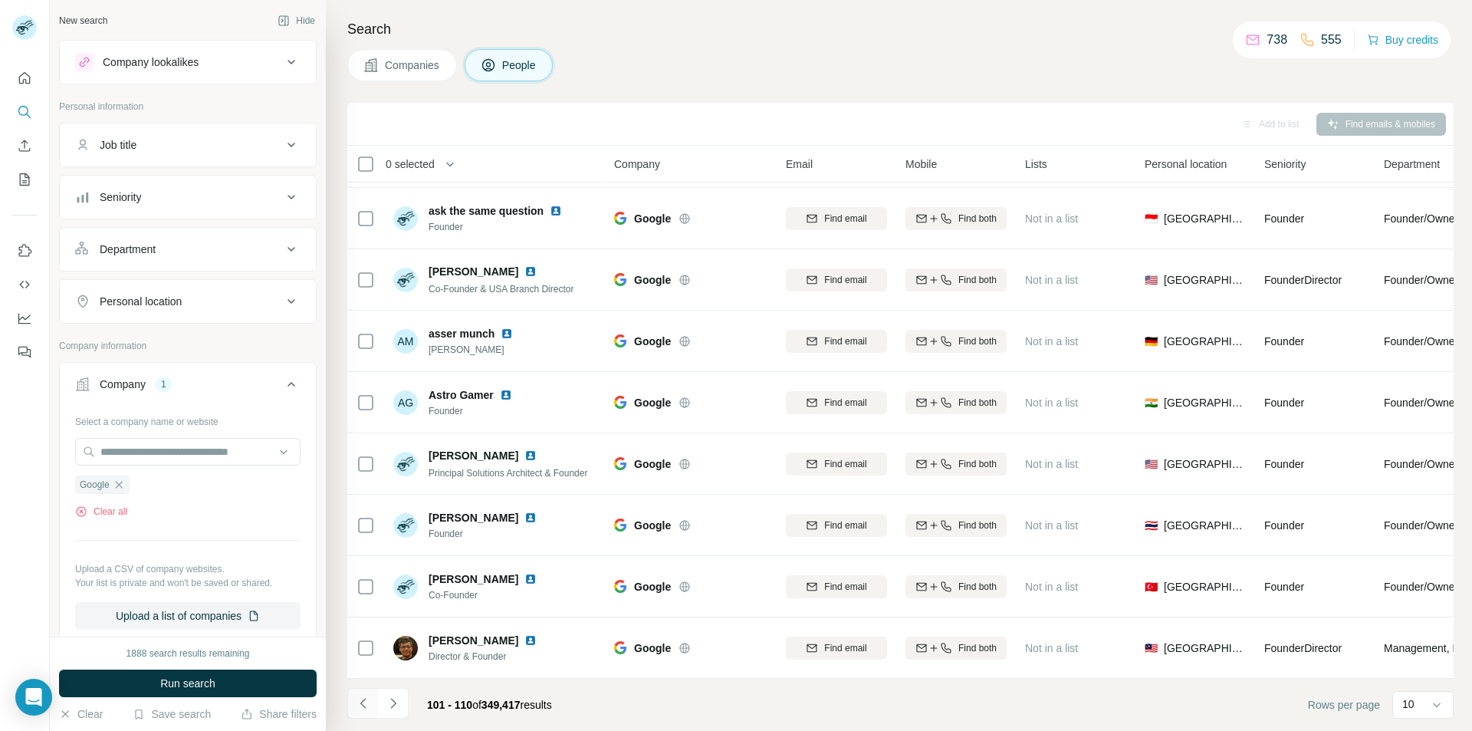
click at [357, 701] on icon "Navigate to previous page" at bounding box center [363, 703] width 15 height 15
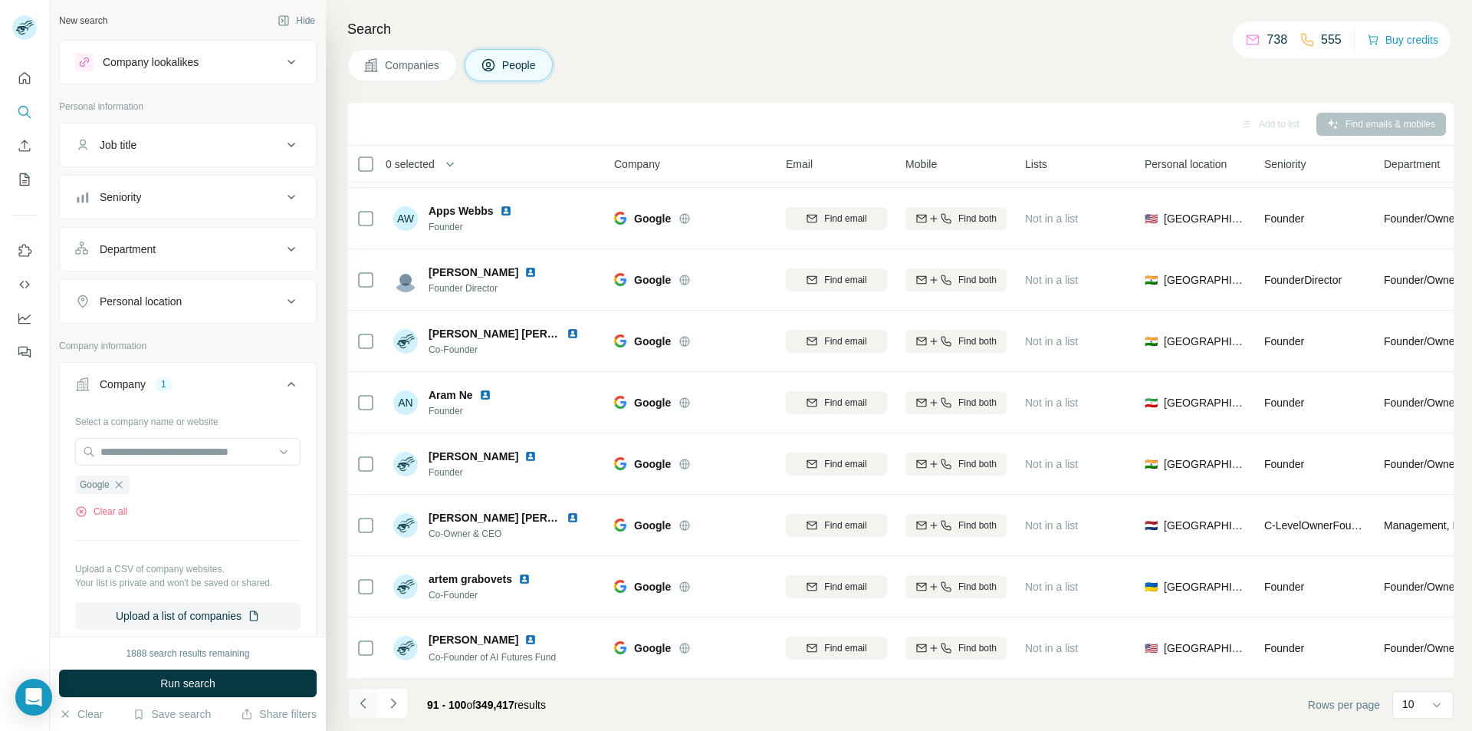
click at [357, 701] on icon "Navigate to previous page" at bounding box center [363, 703] width 15 height 15
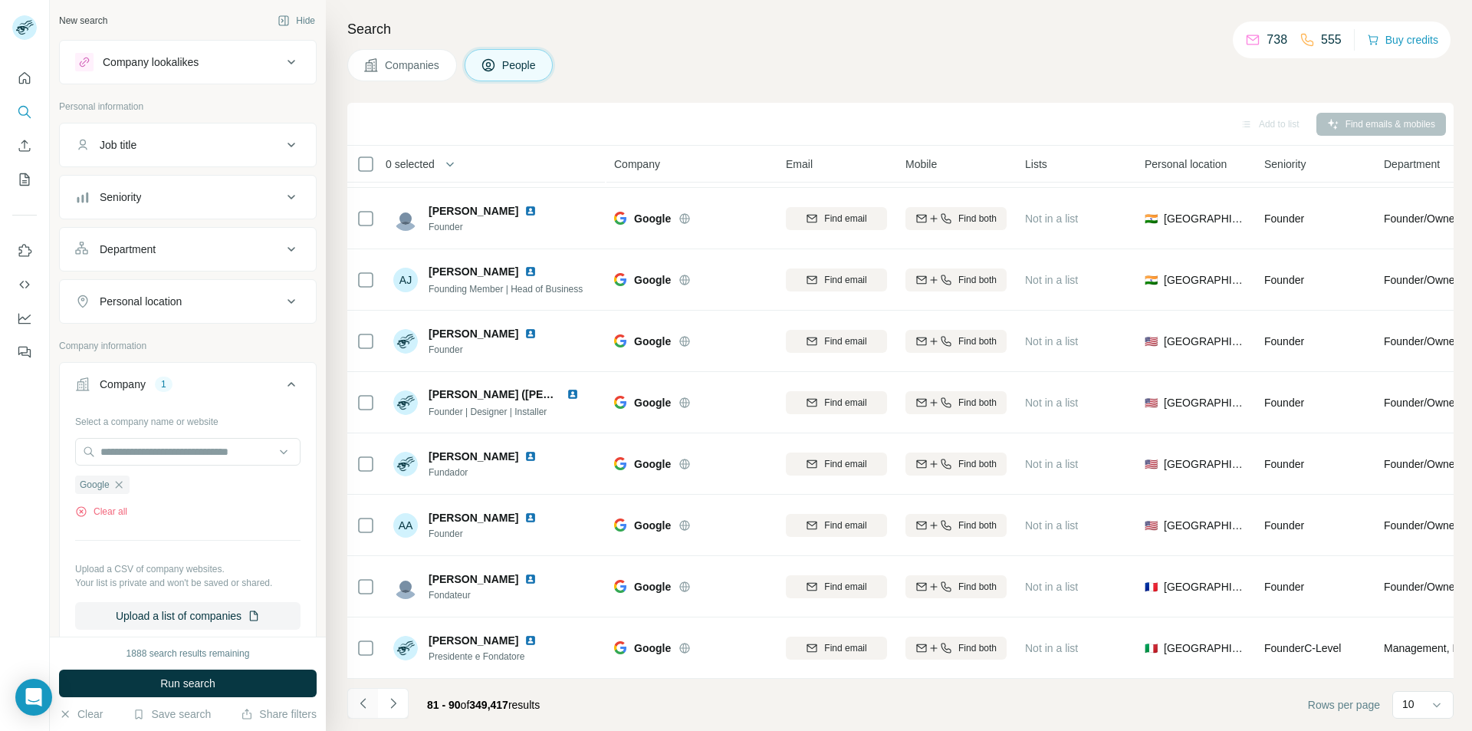
click at [357, 701] on icon "Navigate to previous page" at bounding box center [363, 703] width 15 height 15
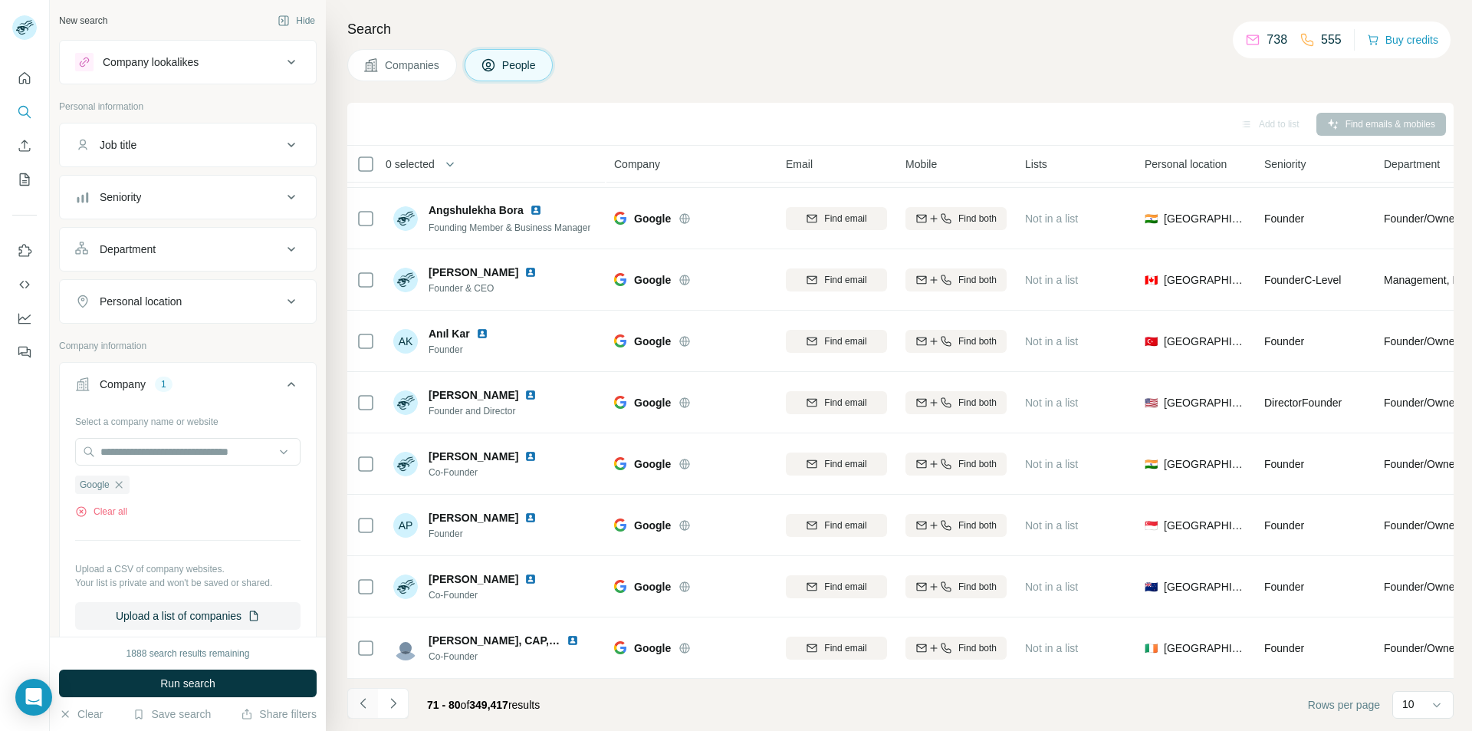
click at [357, 701] on icon "Navigate to previous page" at bounding box center [363, 703] width 15 height 15
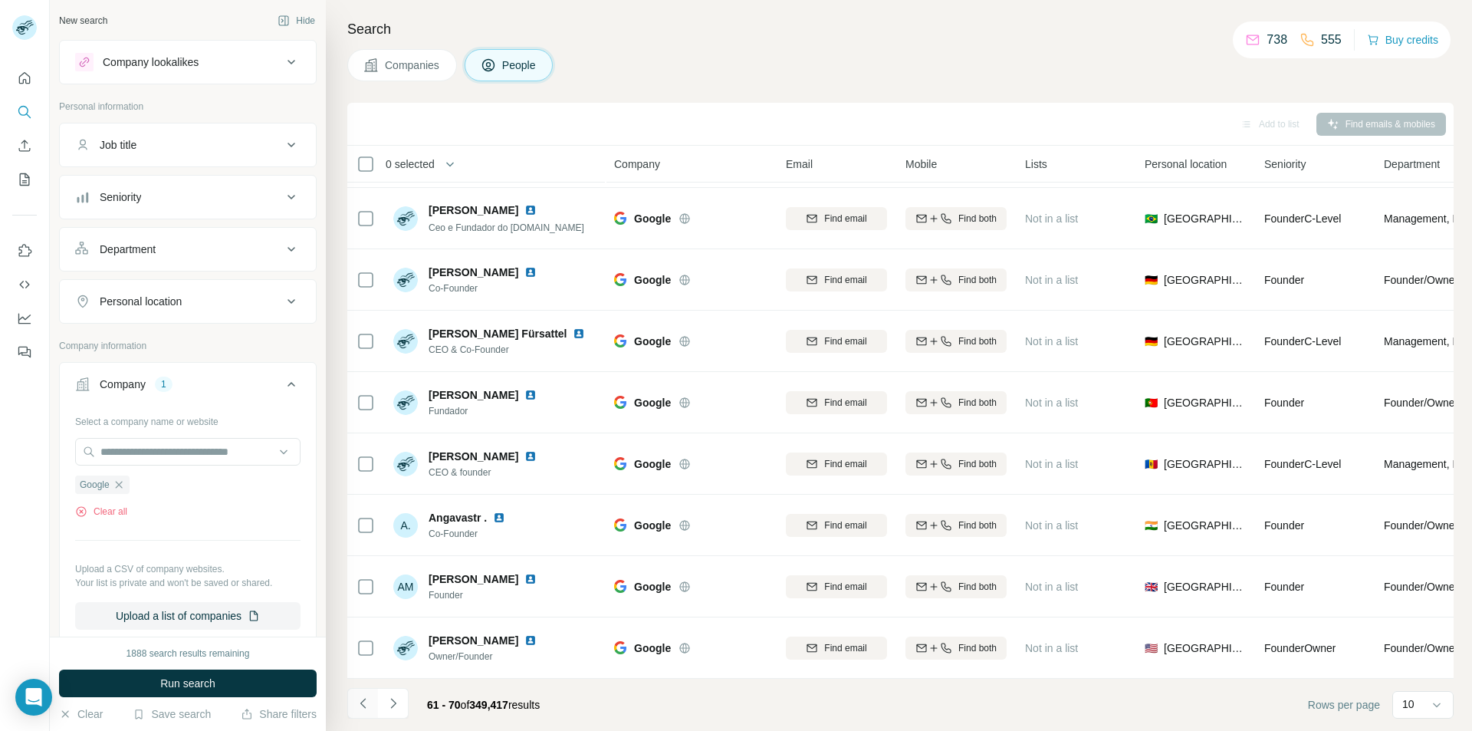
click at [357, 701] on icon "Navigate to previous page" at bounding box center [363, 703] width 15 height 15
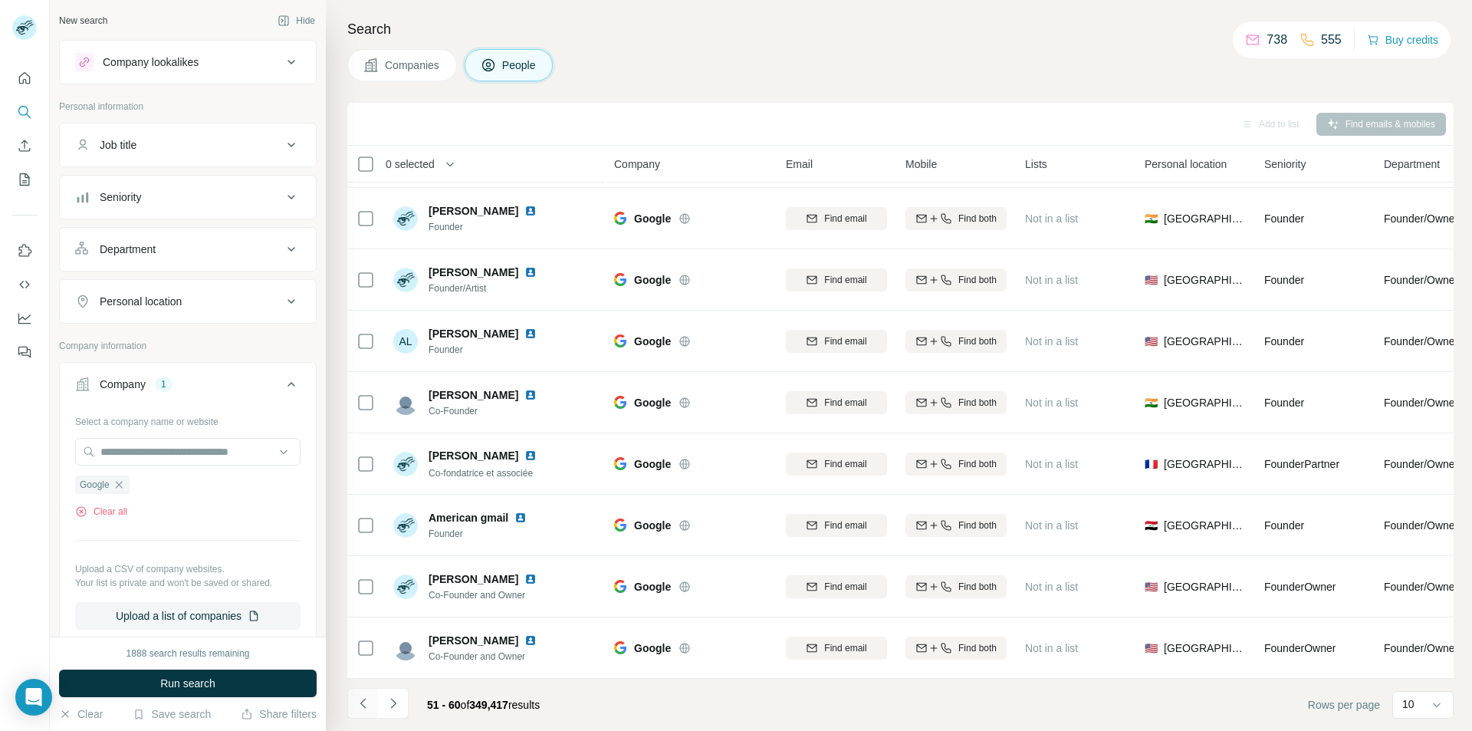
click at [357, 701] on icon "Navigate to previous page" at bounding box center [363, 703] width 15 height 15
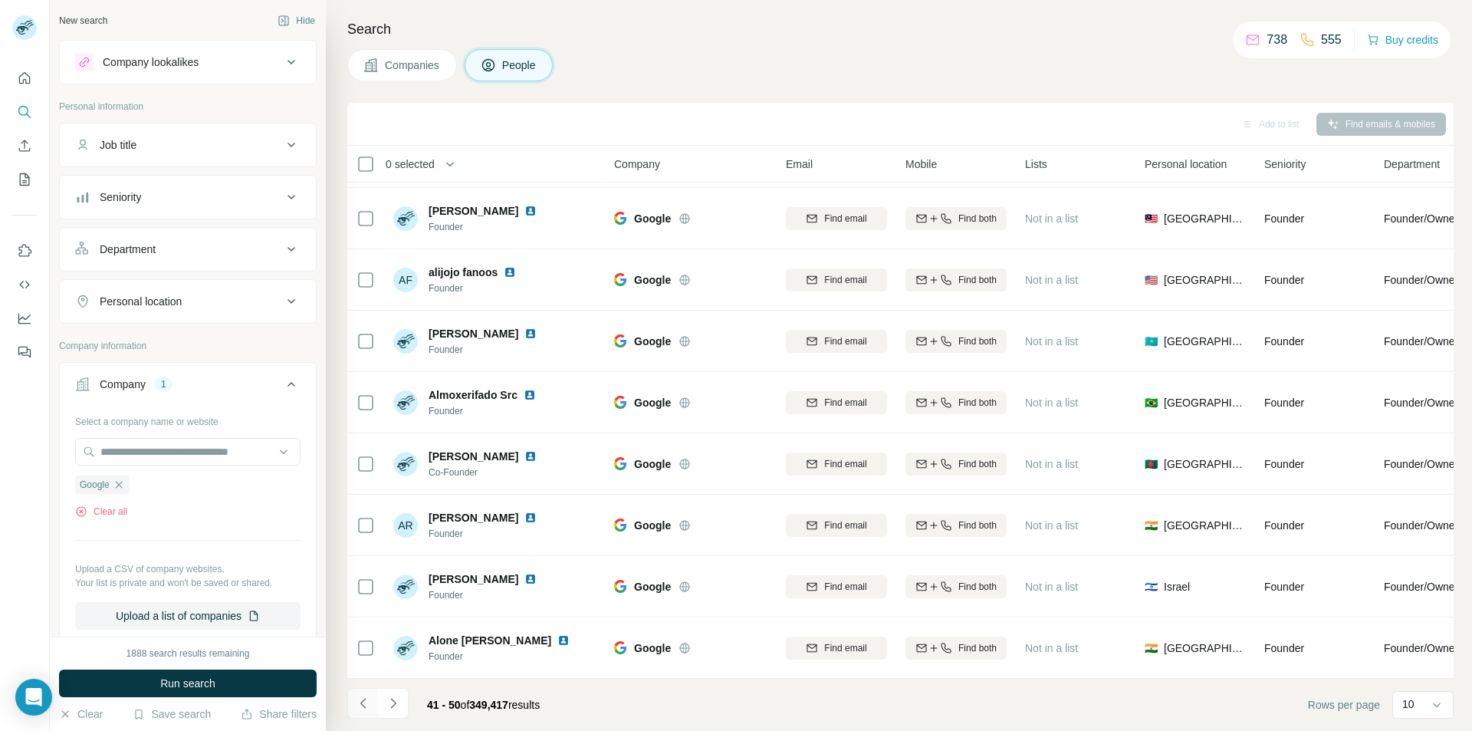
click at [357, 701] on icon "Navigate to previous page" at bounding box center [363, 703] width 15 height 15
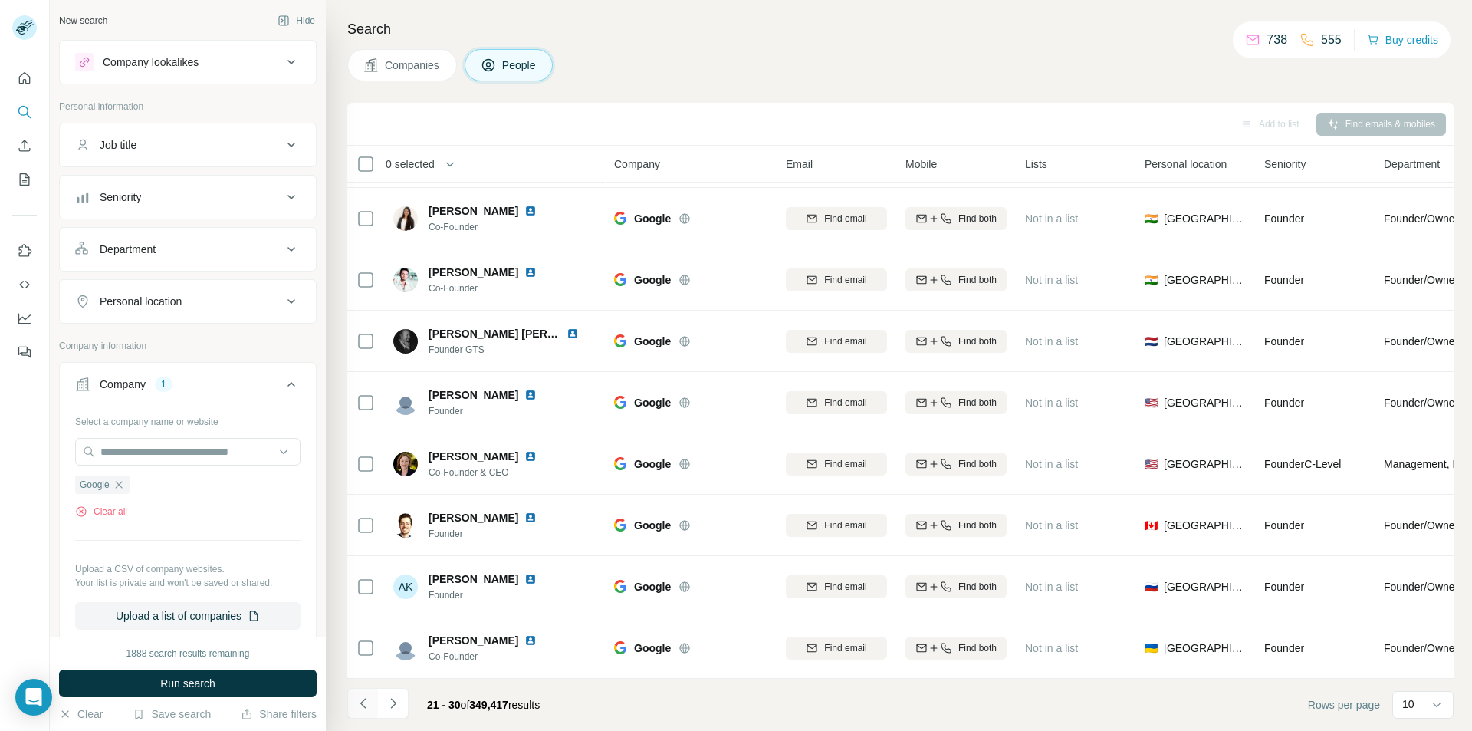
click at [357, 701] on icon "Navigate to previous page" at bounding box center [363, 703] width 15 height 15
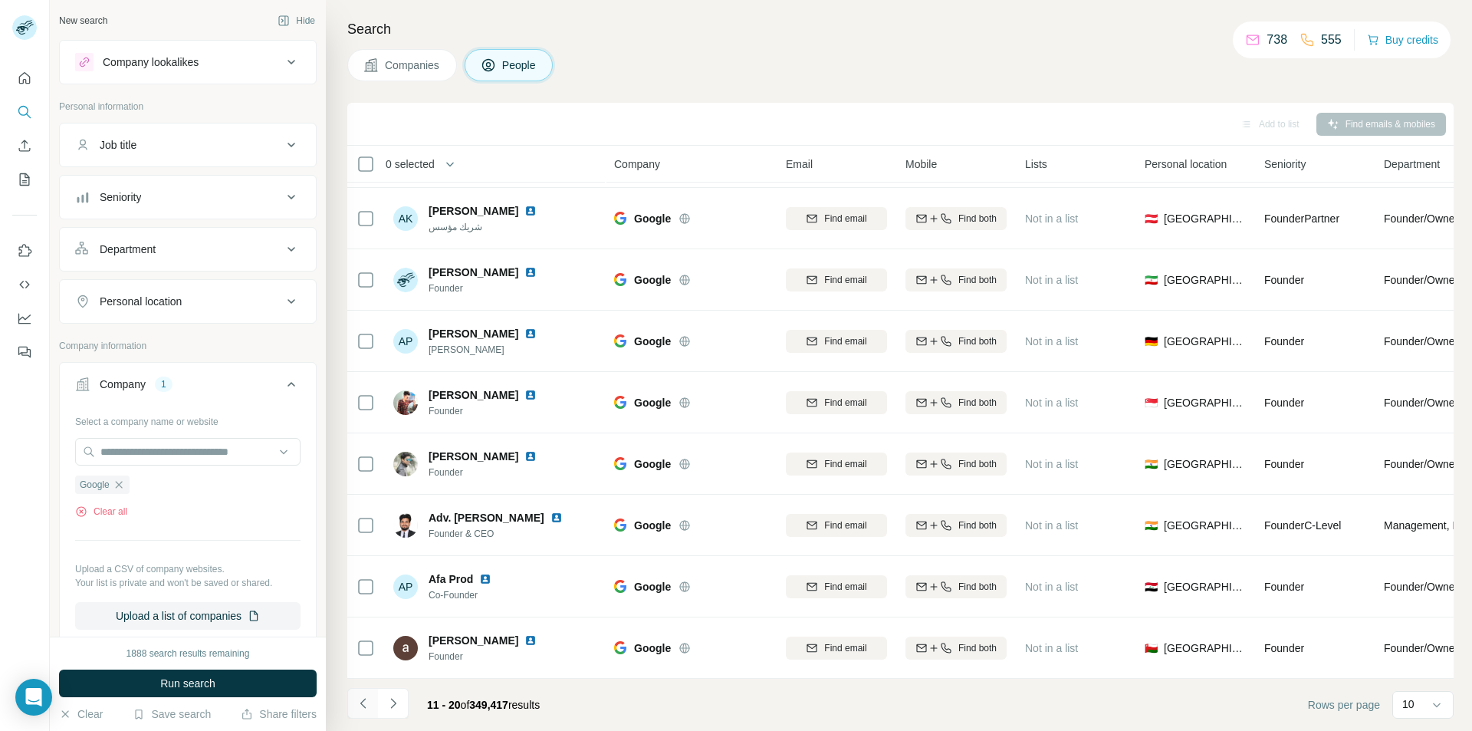
click at [357, 701] on icon "Navigate to previous page" at bounding box center [363, 703] width 15 height 15
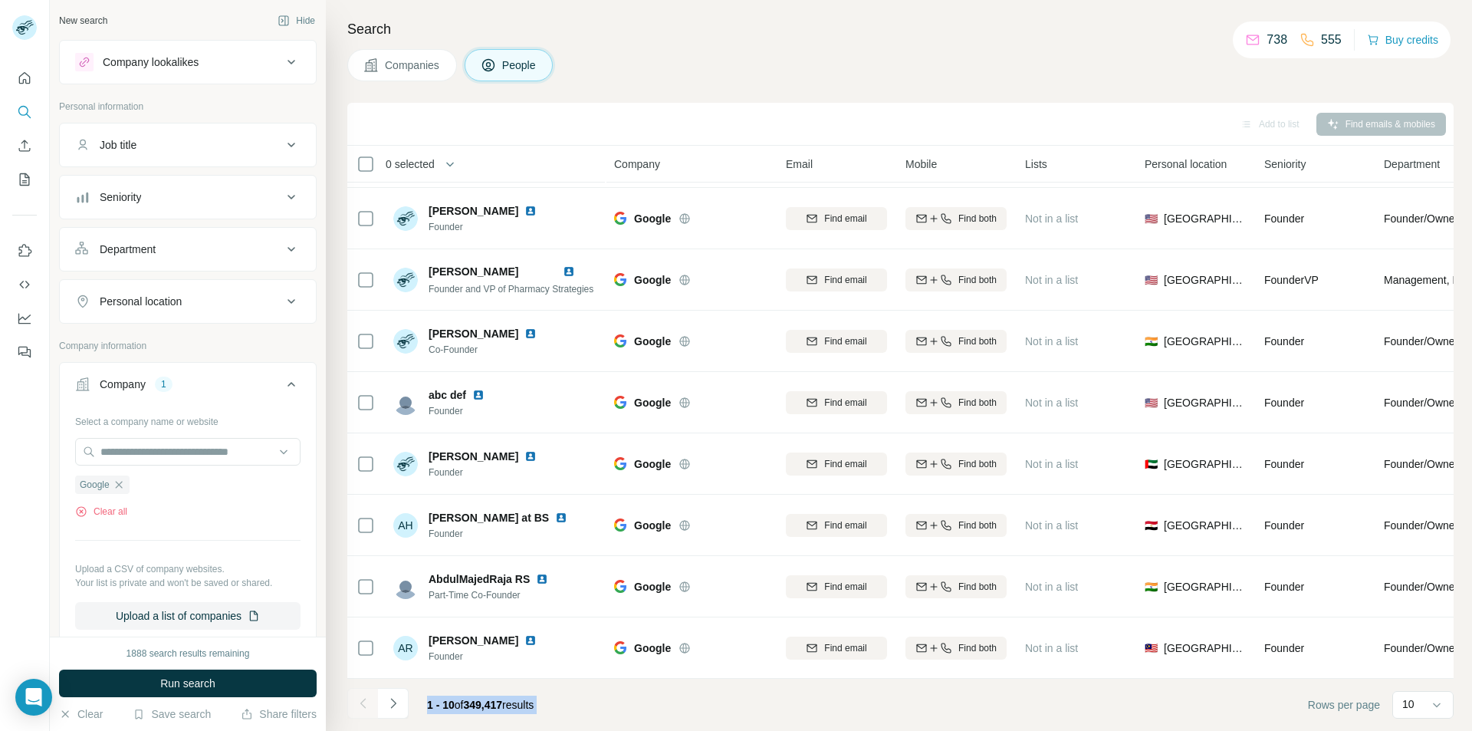
click at [357, 701] on div at bounding box center [362, 703] width 31 height 31
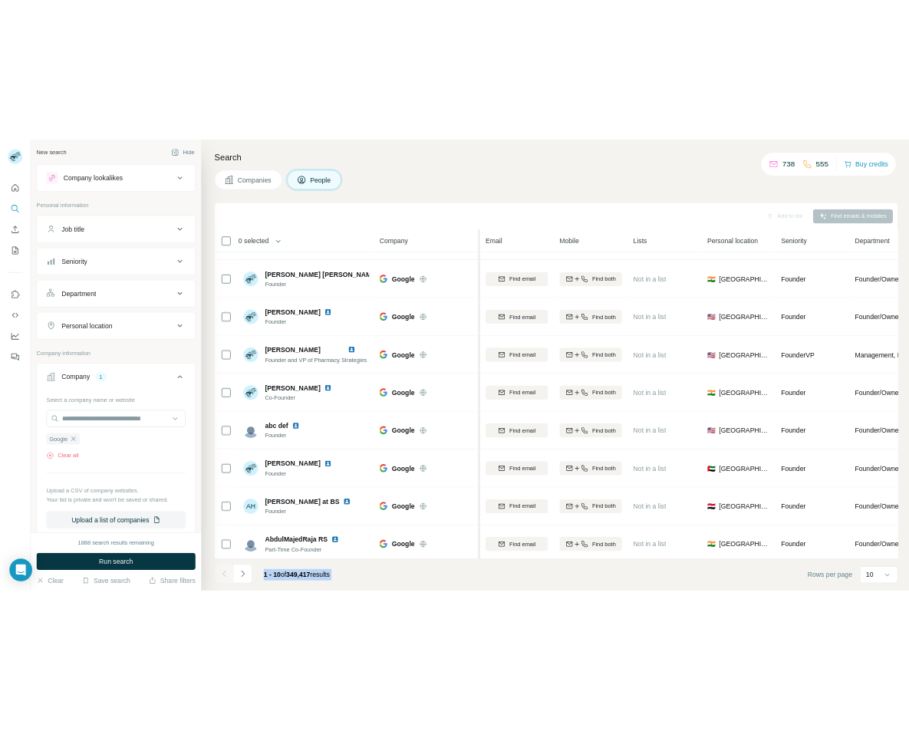
scroll to position [48, 0]
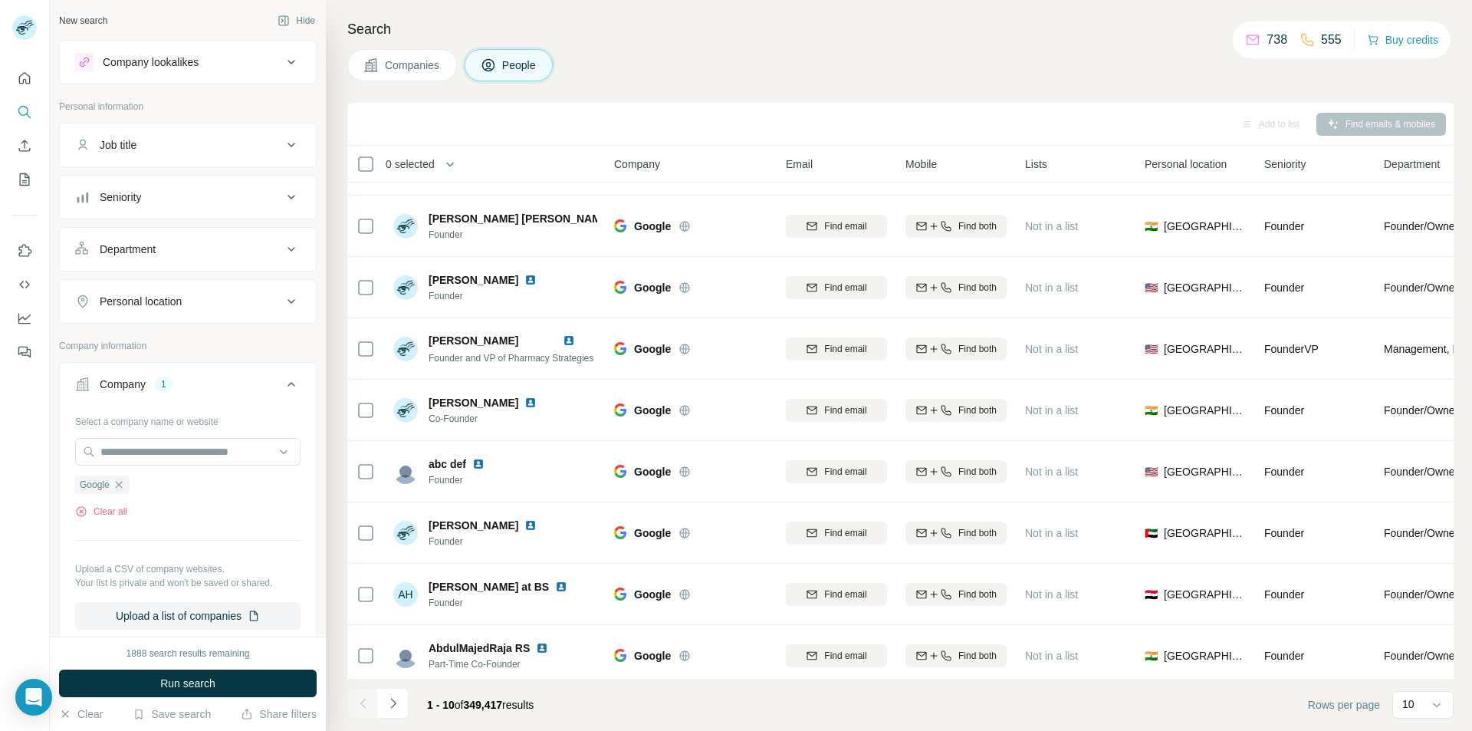
click at [881, 97] on div "Search Companies People Add to list Find emails & mobiles 0 selected People Com…" at bounding box center [899, 365] width 1147 height 731
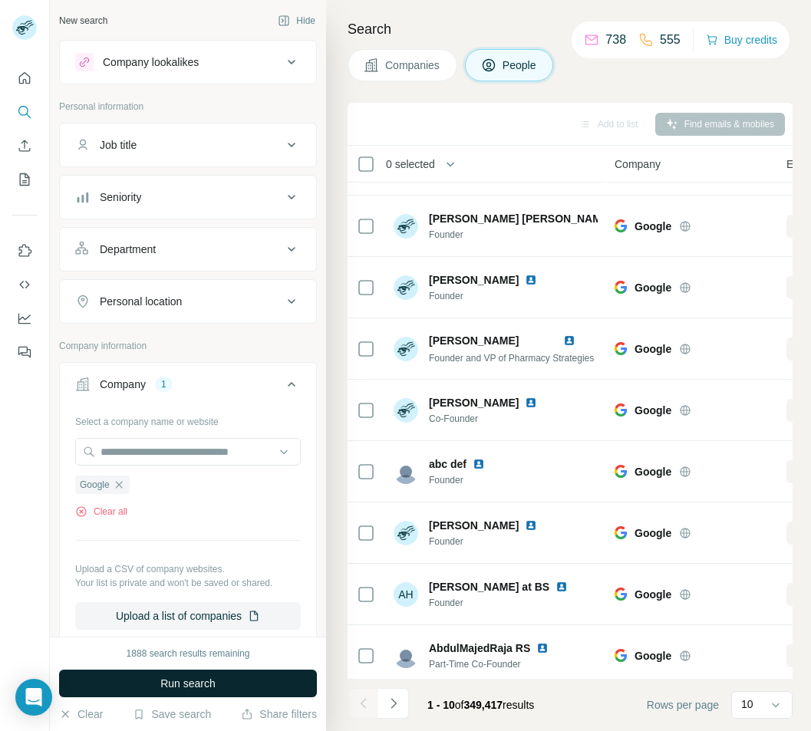
click at [164, 679] on span "Run search" at bounding box center [187, 683] width 55 height 15
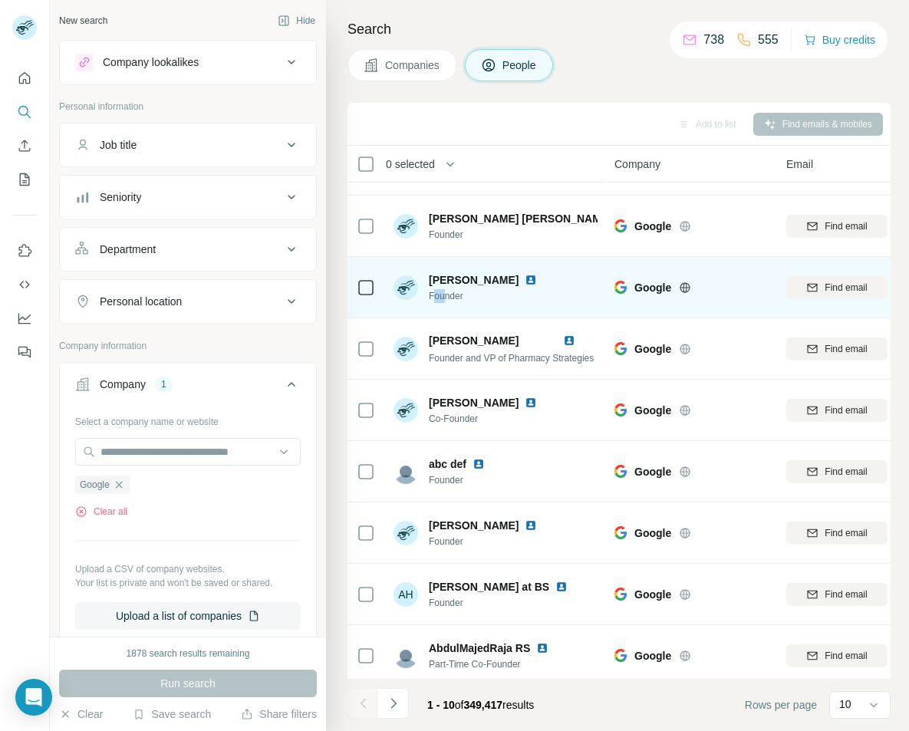
drag, startPoint x: 436, startPoint y: 291, endPoint x: 445, endPoint y: 295, distance: 10.0
click at [445, 295] on span "Founder" at bounding box center [492, 296] width 127 height 14
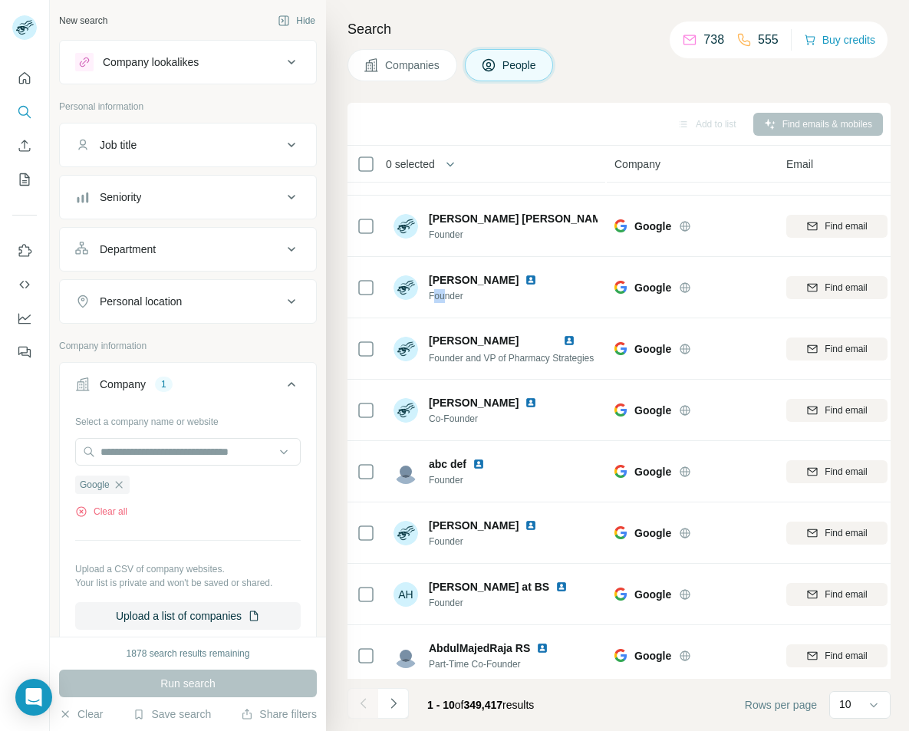
click at [186, 56] on div "Company lookalikes" at bounding box center [151, 61] width 96 height 15
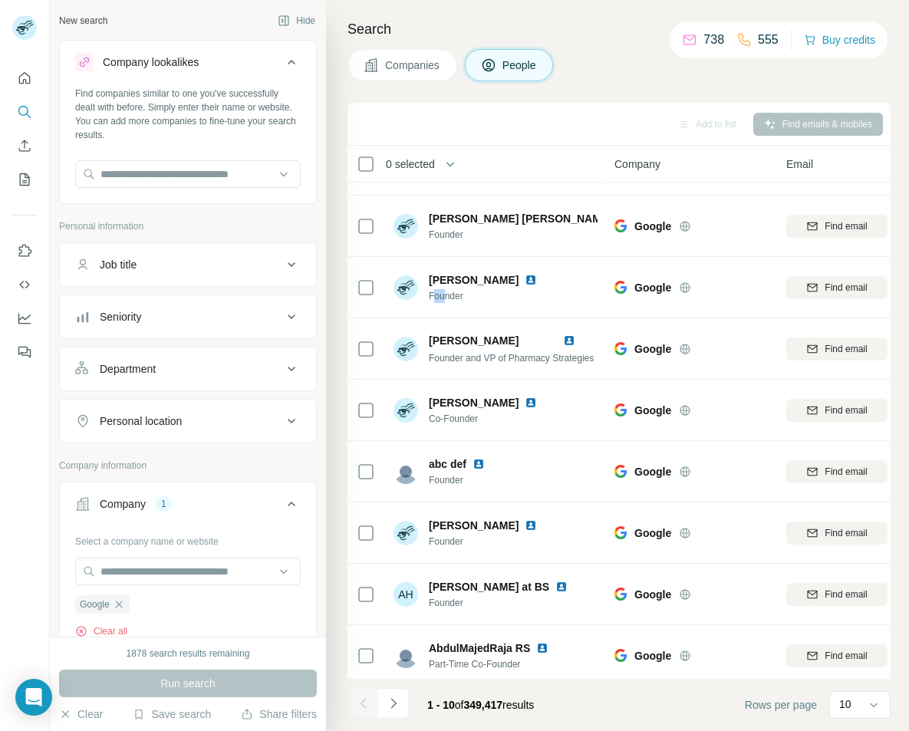
click at [225, 56] on div "Company lookalikes" at bounding box center [178, 62] width 207 height 18
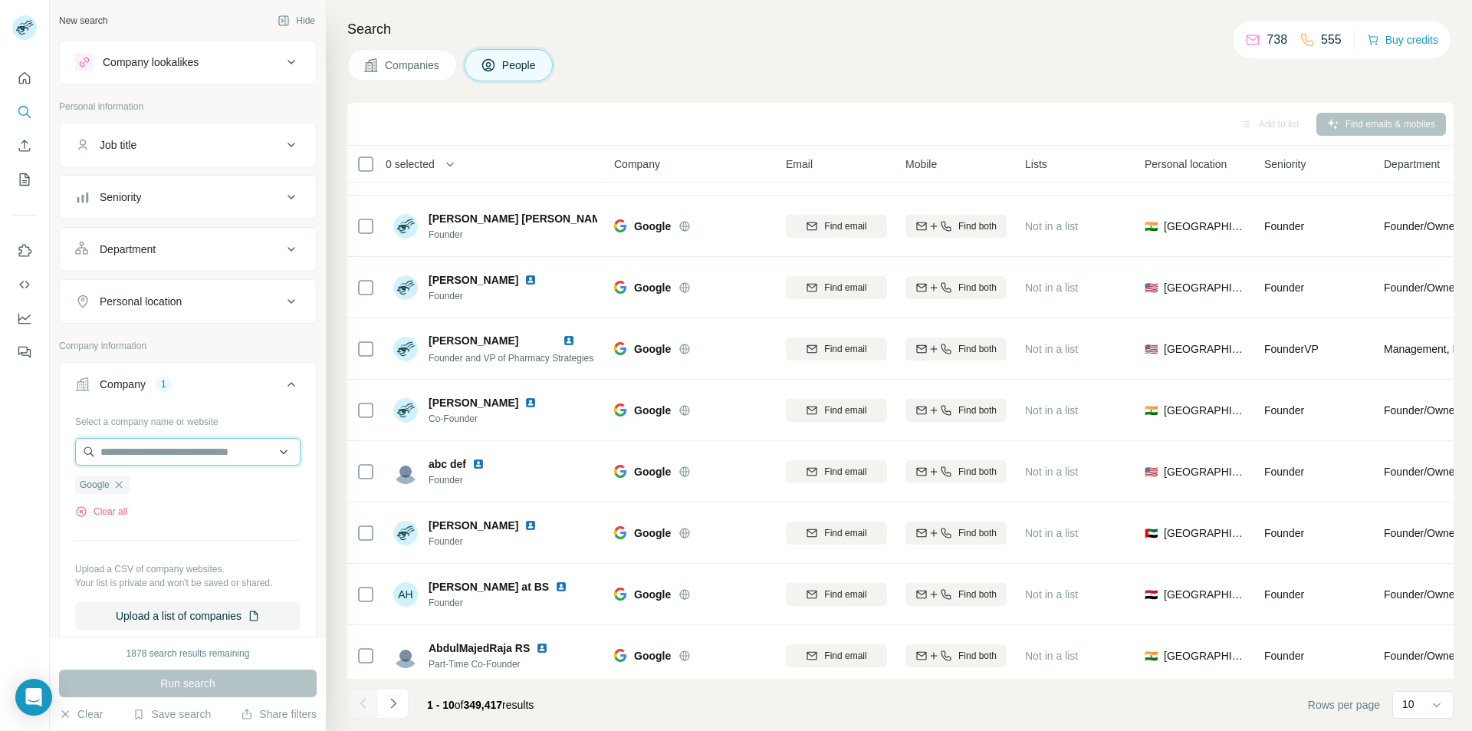
click at [190, 456] on input "text" at bounding box center [187, 452] width 225 height 28
click at [206, 59] on div "Company lookalikes" at bounding box center [178, 62] width 207 height 18
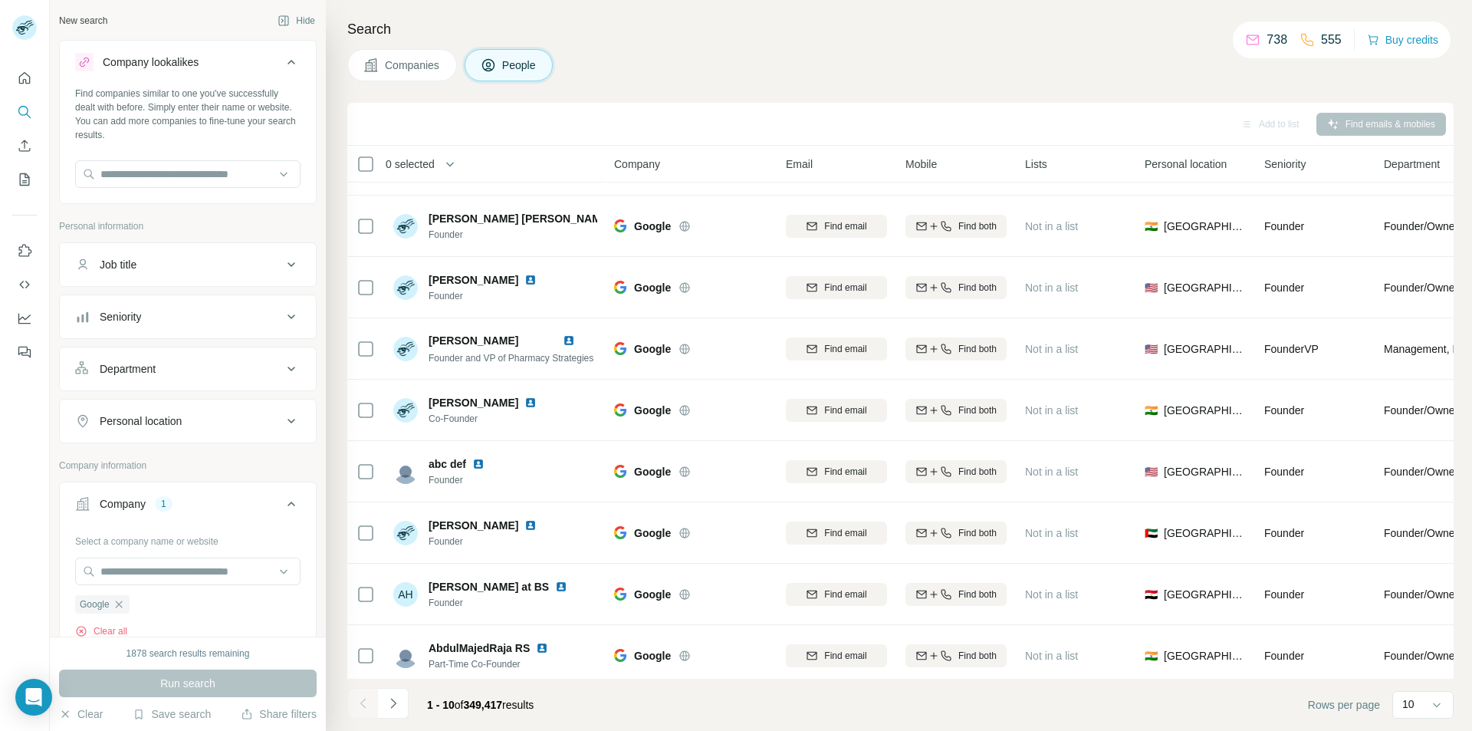
click at [282, 59] on icon at bounding box center [291, 62] width 18 height 18
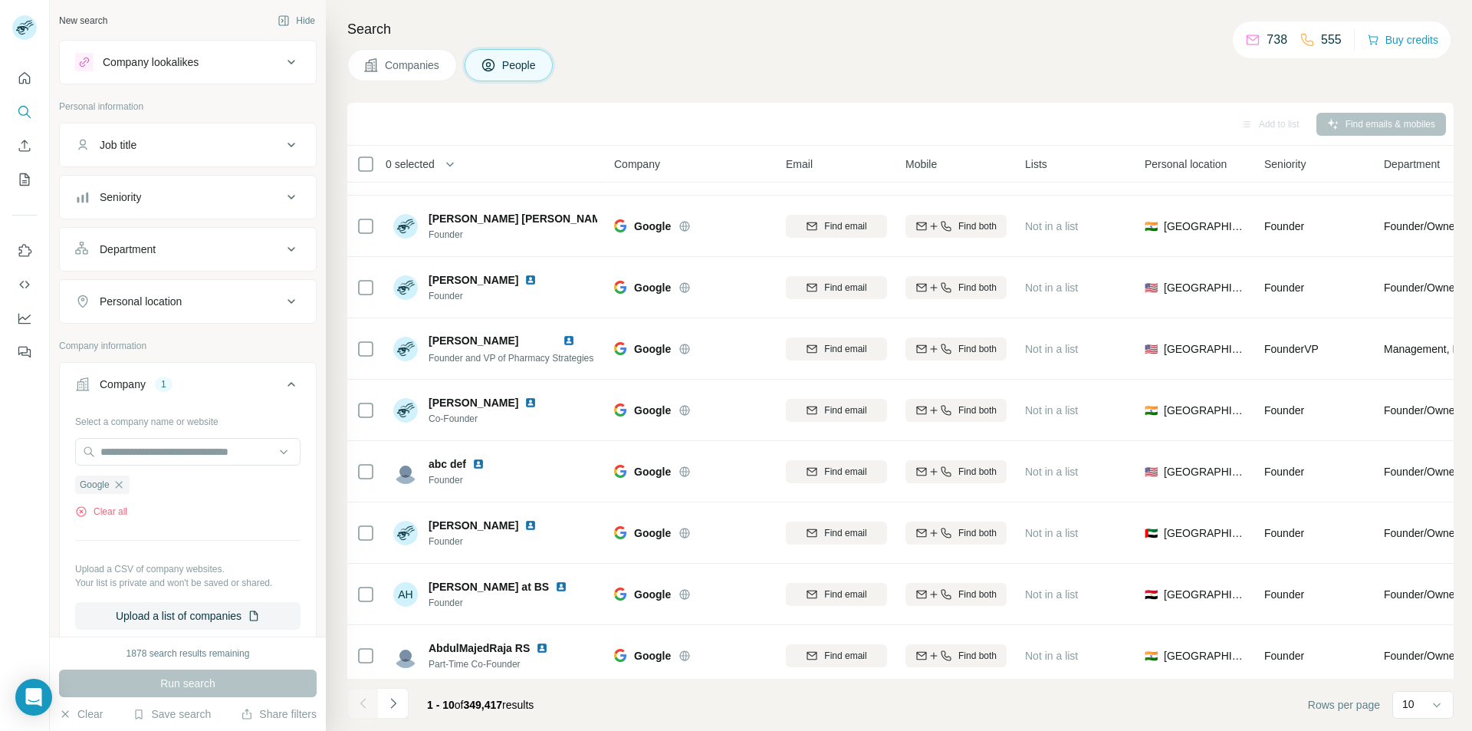
click at [269, 73] on button "Company lookalikes" at bounding box center [188, 62] width 256 height 37
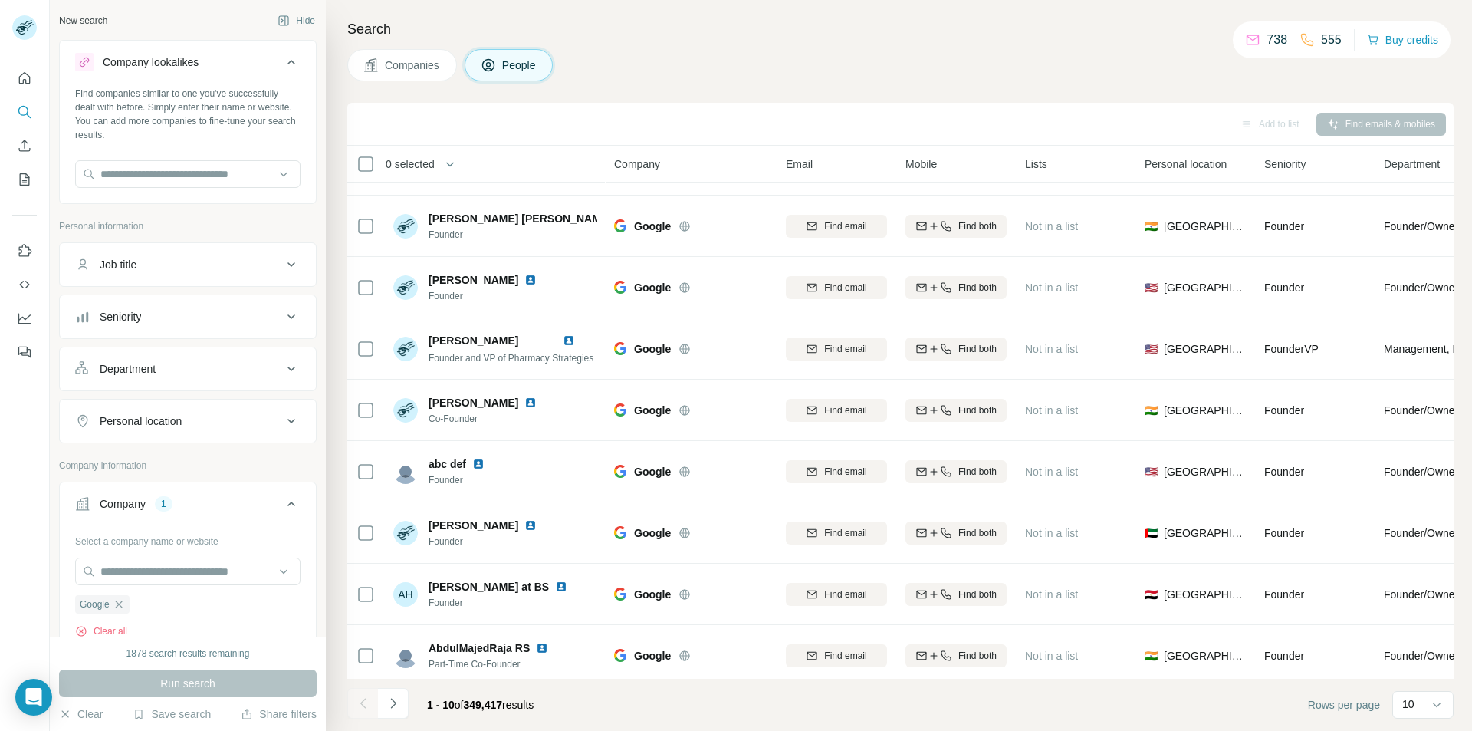
click at [269, 73] on button "Company lookalikes" at bounding box center [188, 65] width 256 height 43
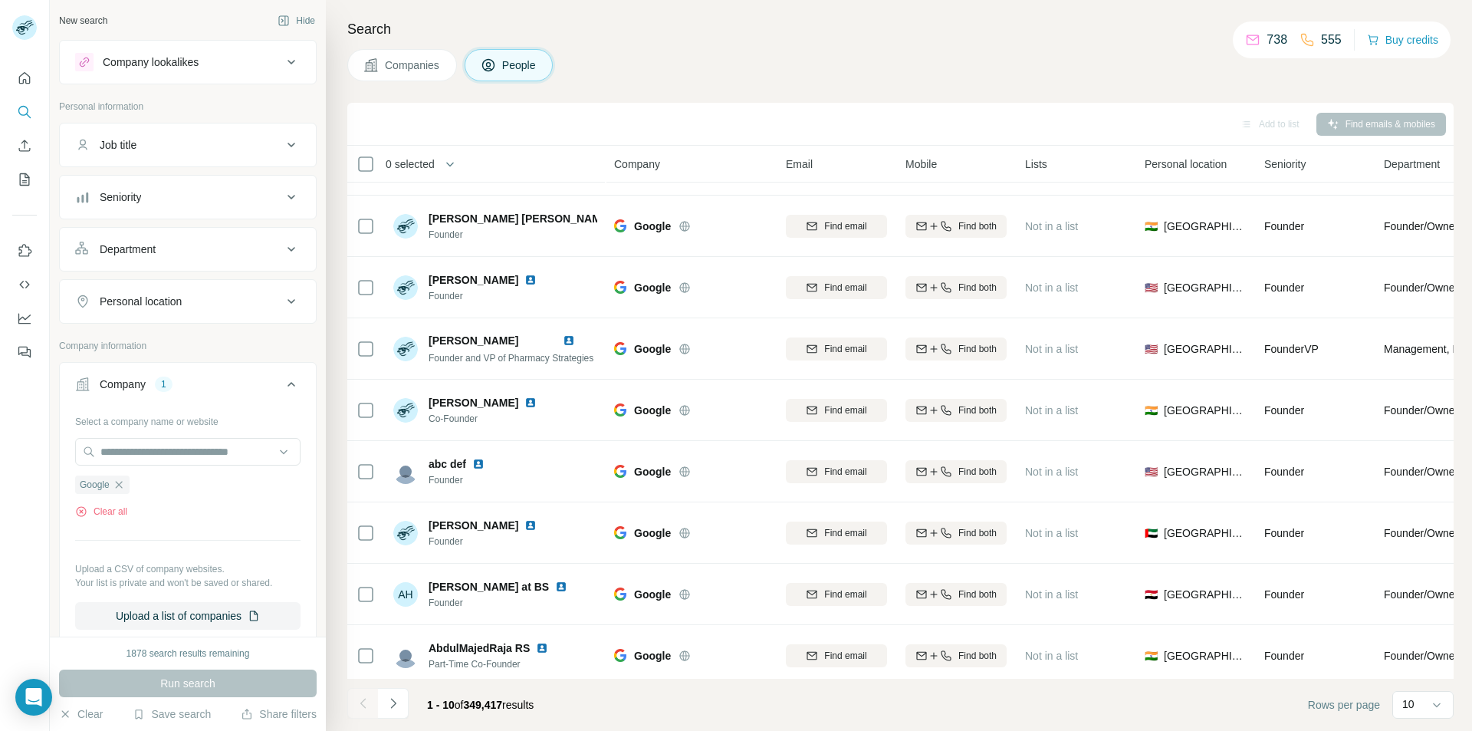
click at [413, 71] on span "Companies" at bounding box center [413, 65] width 56 height 15
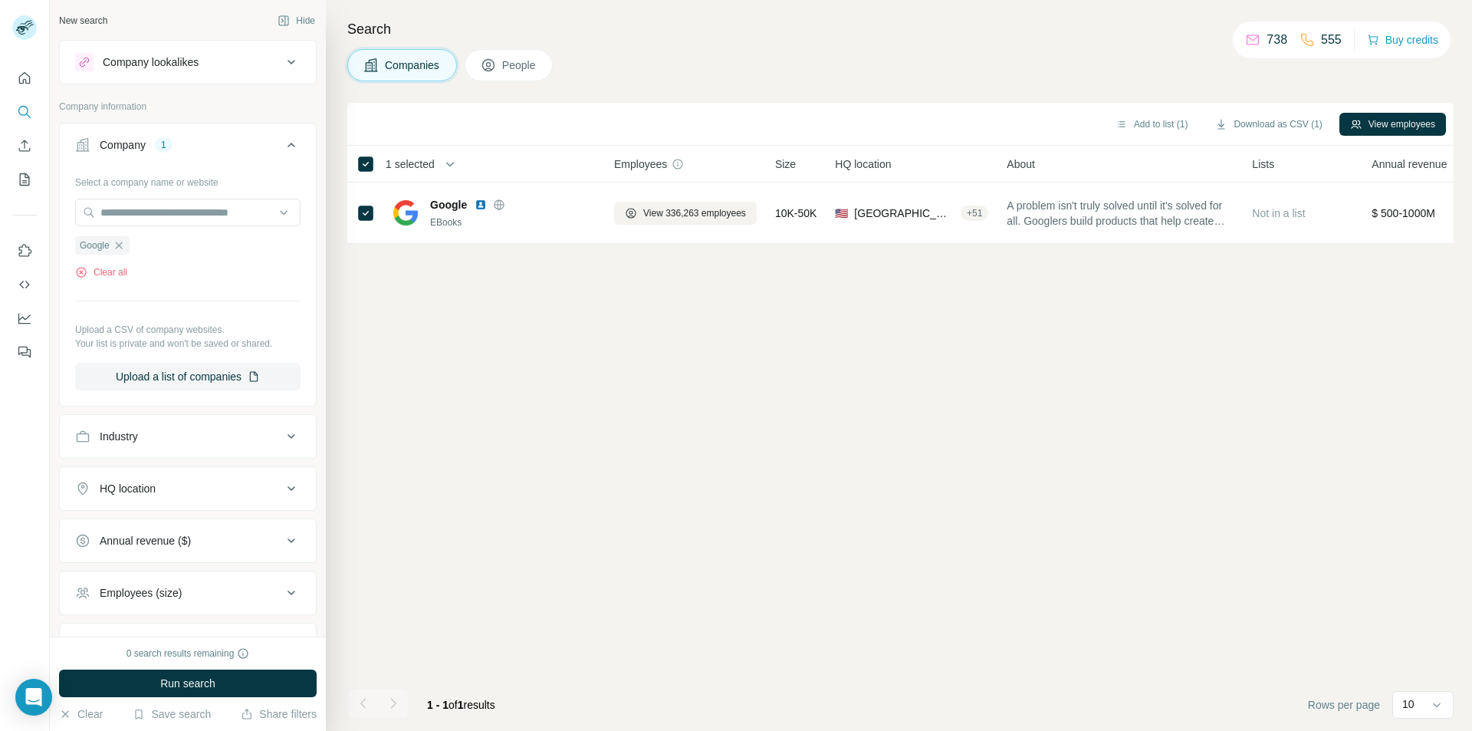
click at [151, 53] on div "Company lookalikes" at bounding box center [178, 62] width 207 height 18
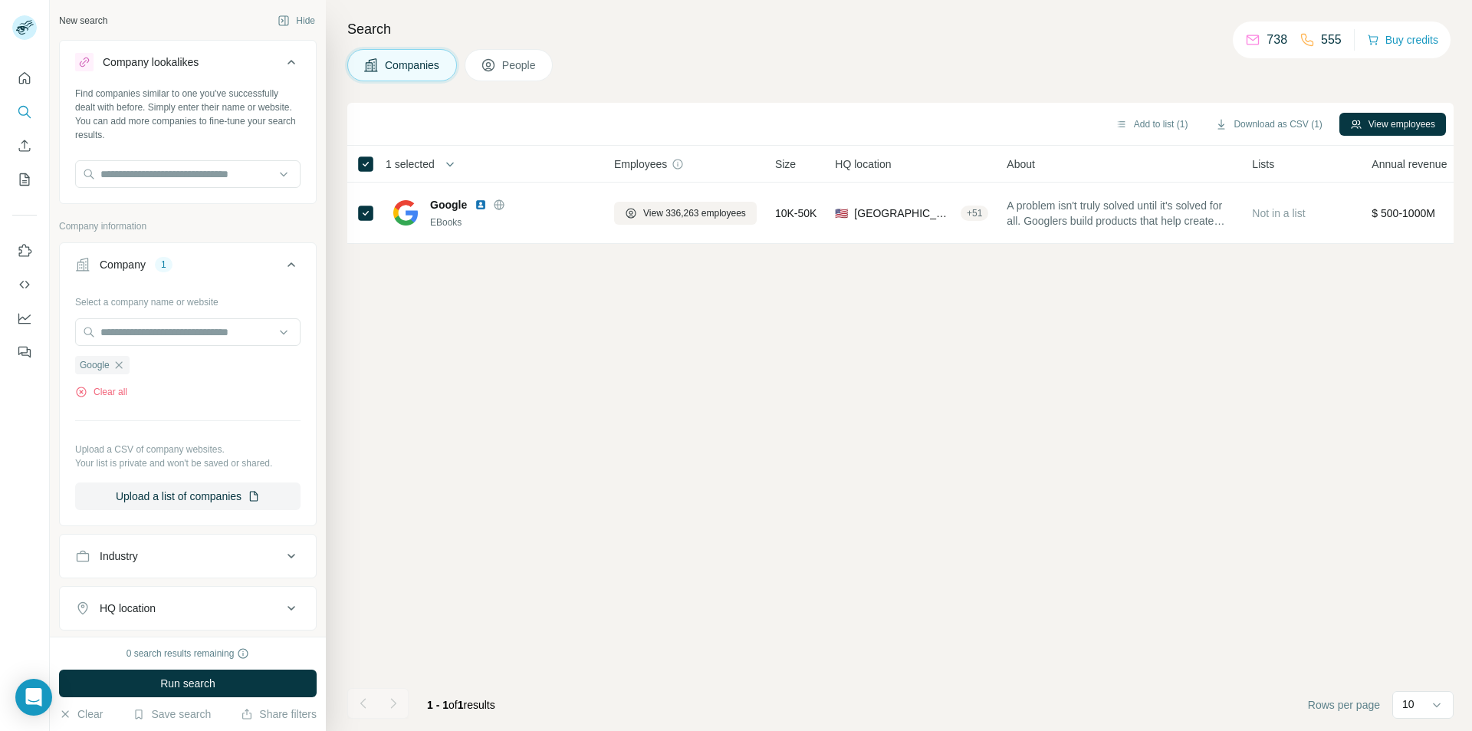
click at [192, 66] on div "Company lookalikes" at bounding box center [151, 61] width 96 height 15
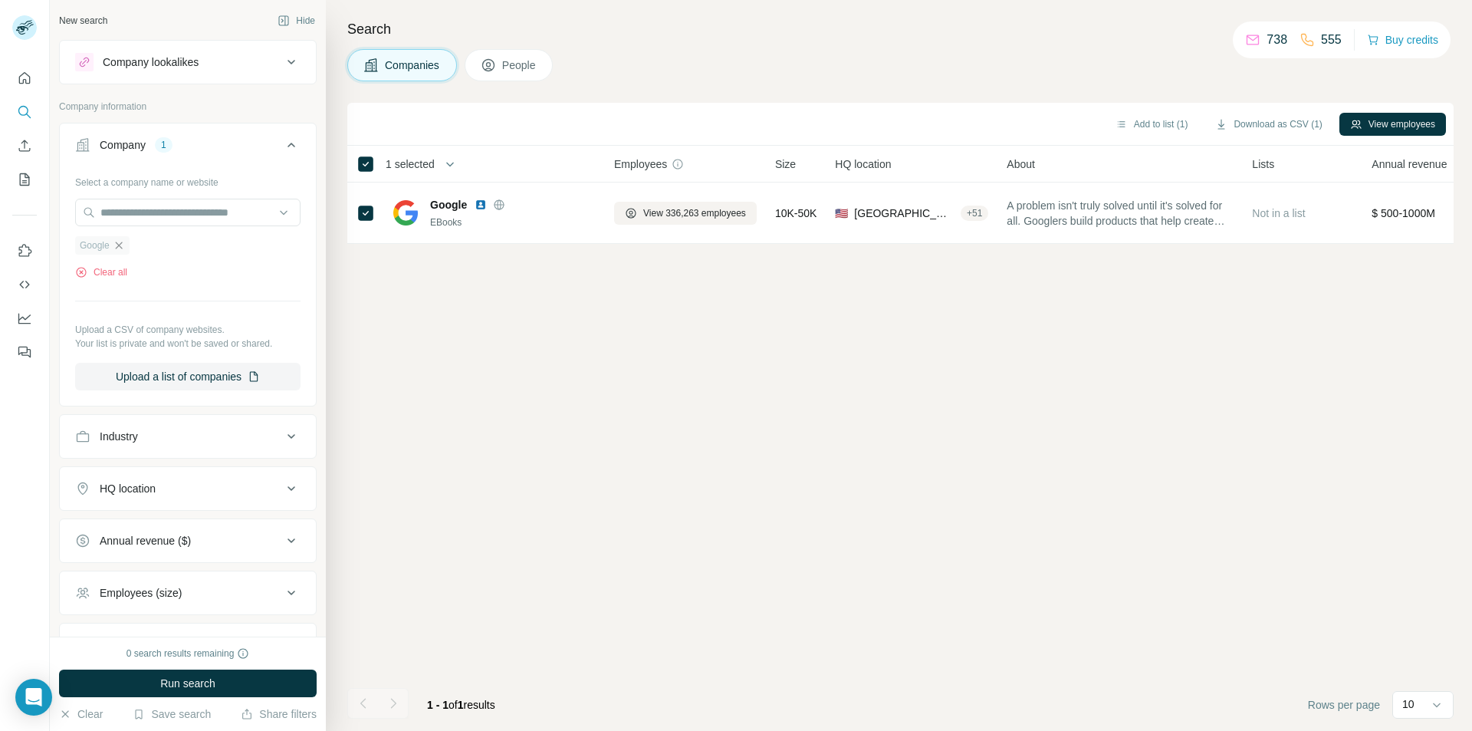
click at [119, 245] on icon "button" at bounding box center [119, 245] width 12 height 12
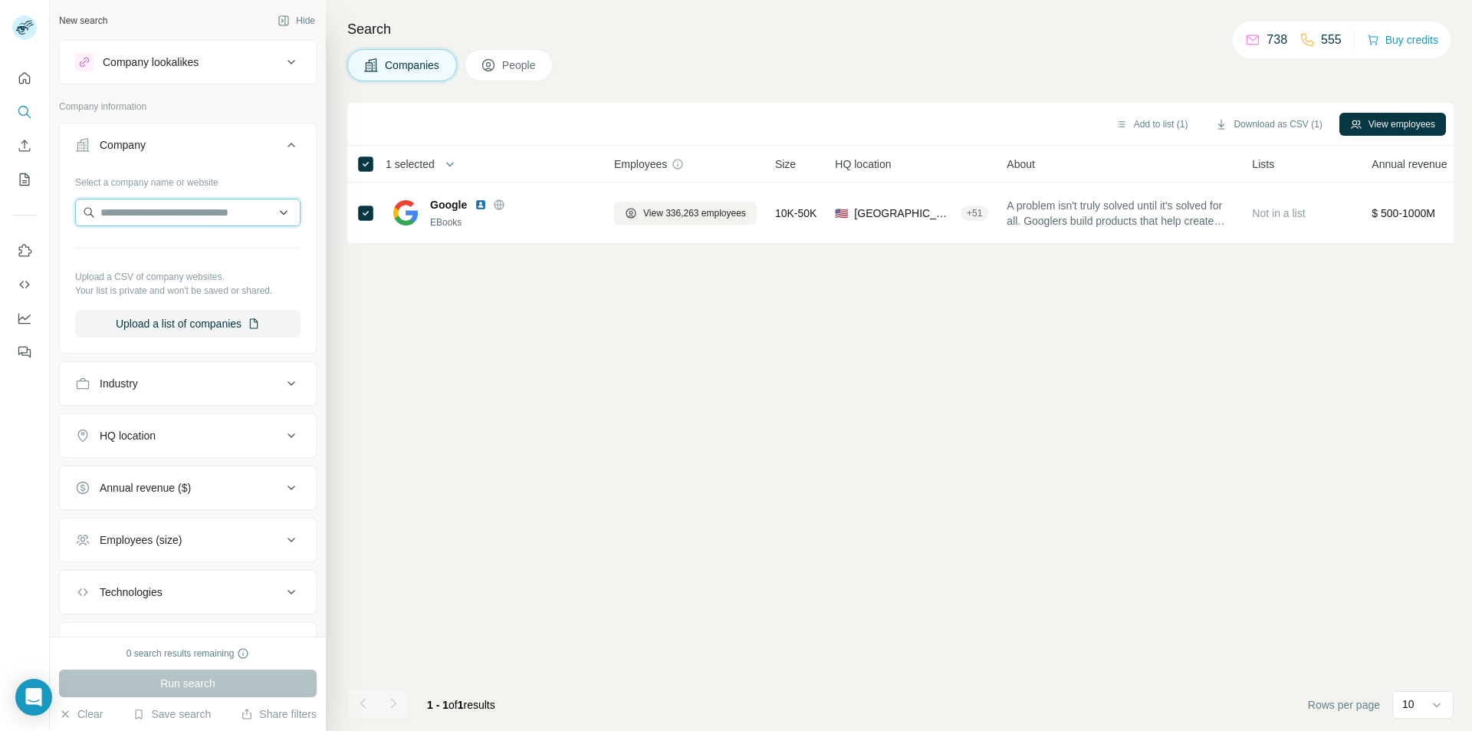
click at [154, 212] on input "text" at bounding box center [187, 213] width 225 height 28
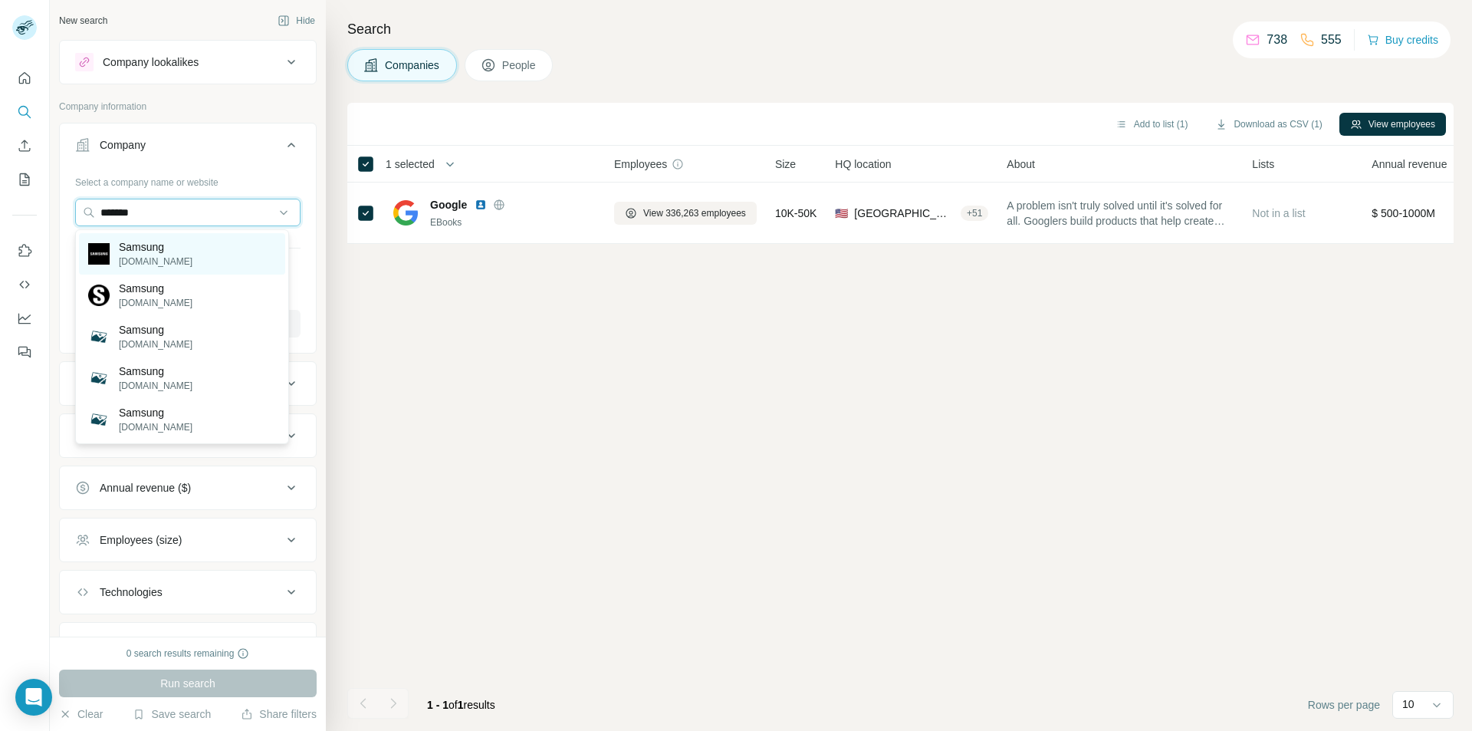
type input "*******"
click at [190, 254] on div "Samsung [DOMAIN_NAME]" at bounding box center [182, 253] width 206 height 41
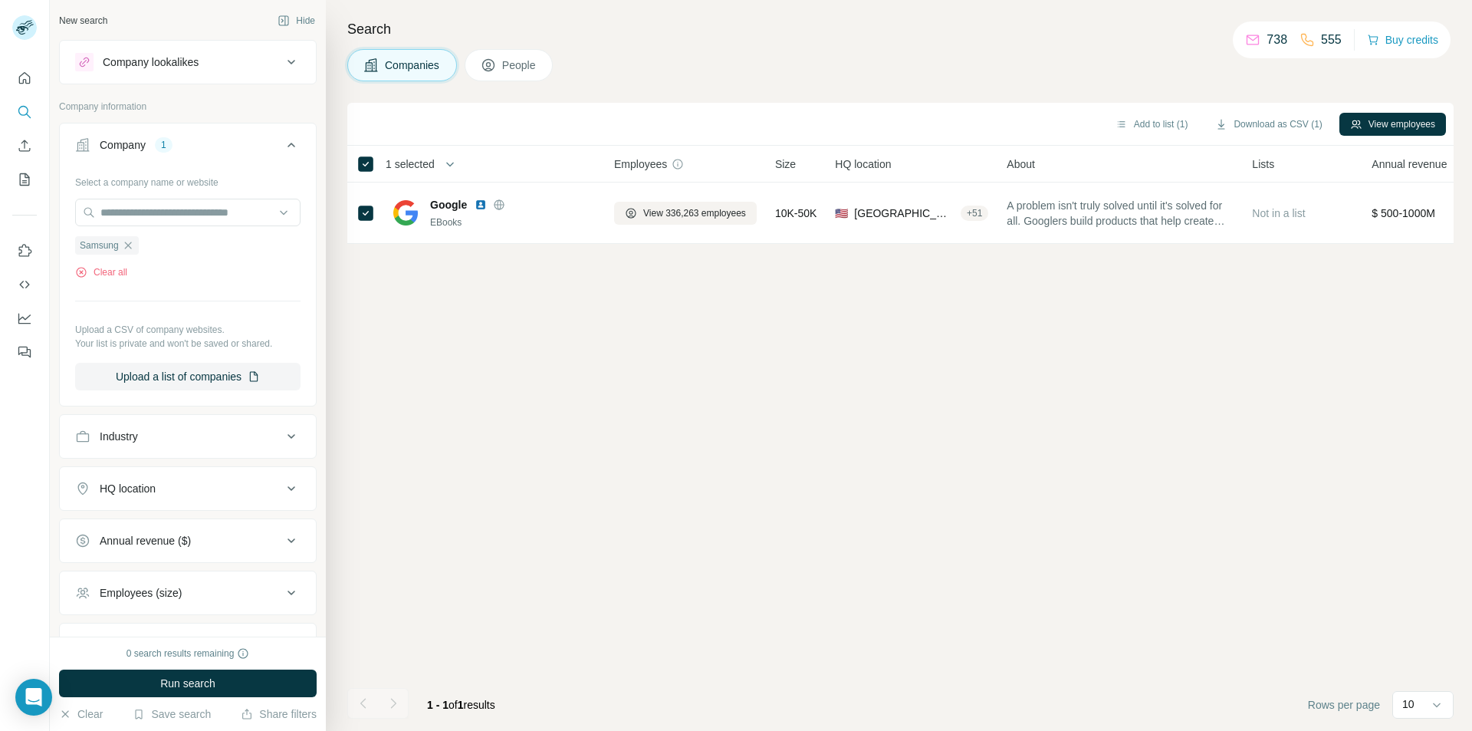
scroll to position [126, 0]
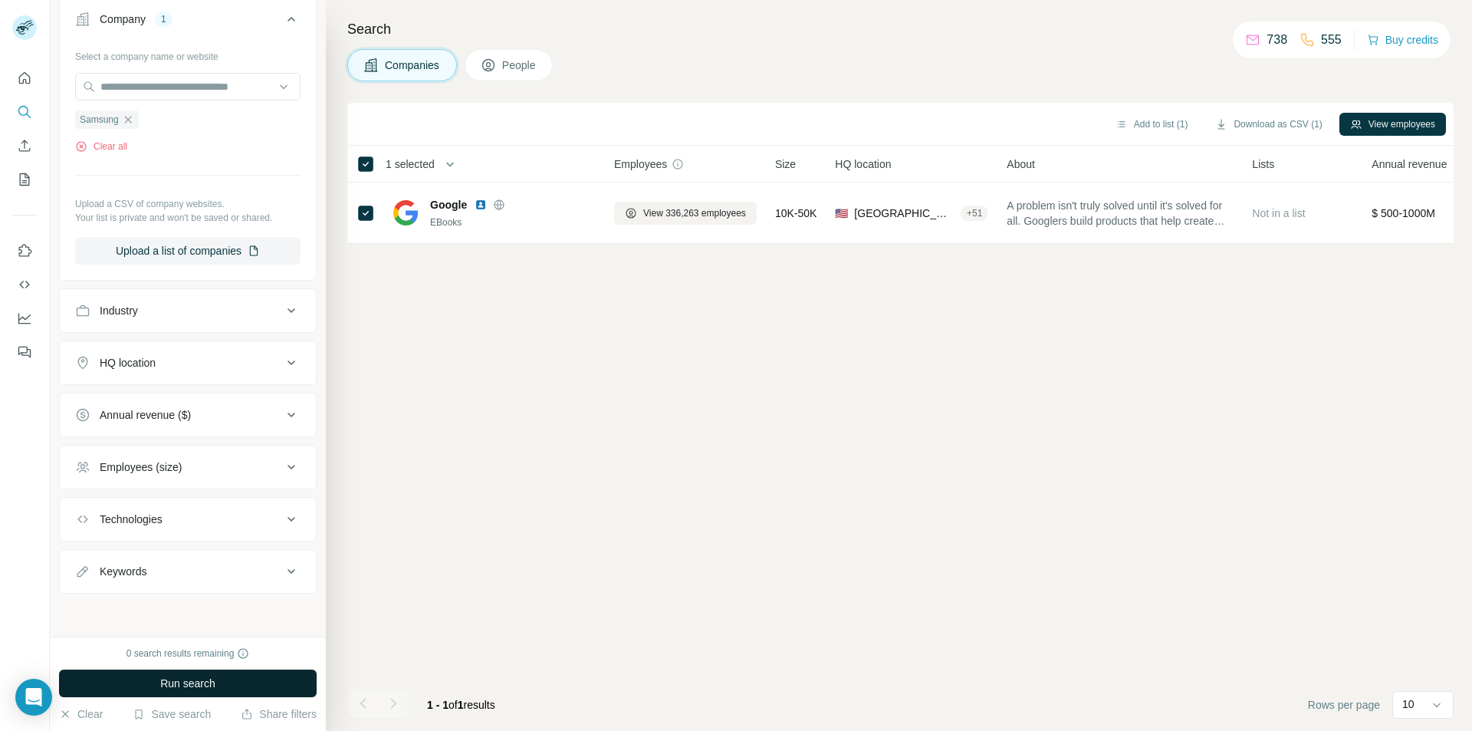
click at [193, 685] on span "Run search" at bounding box center [187, 683] width 55 height 15
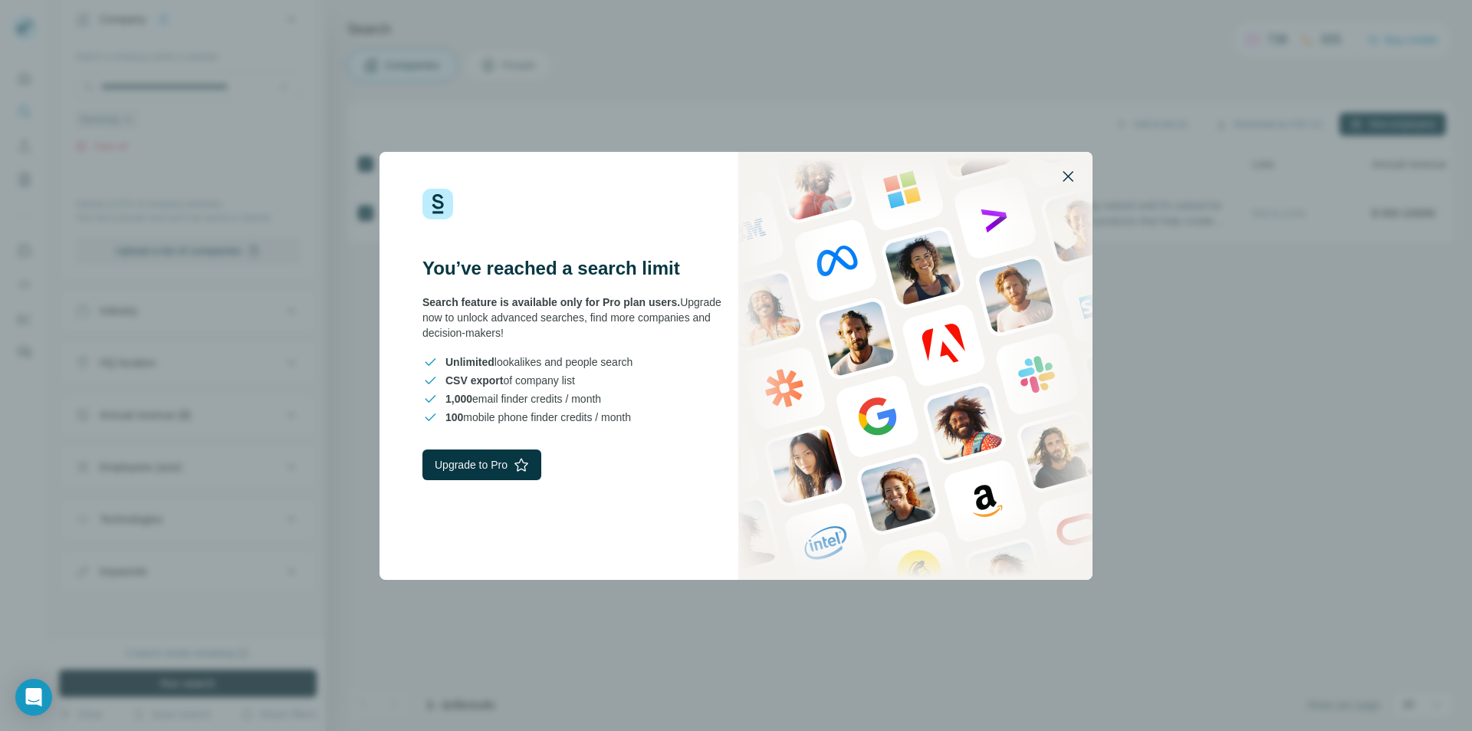
click at [1069, 173] on icon "button" at bounding box center [1068, 176] width 18 height 18
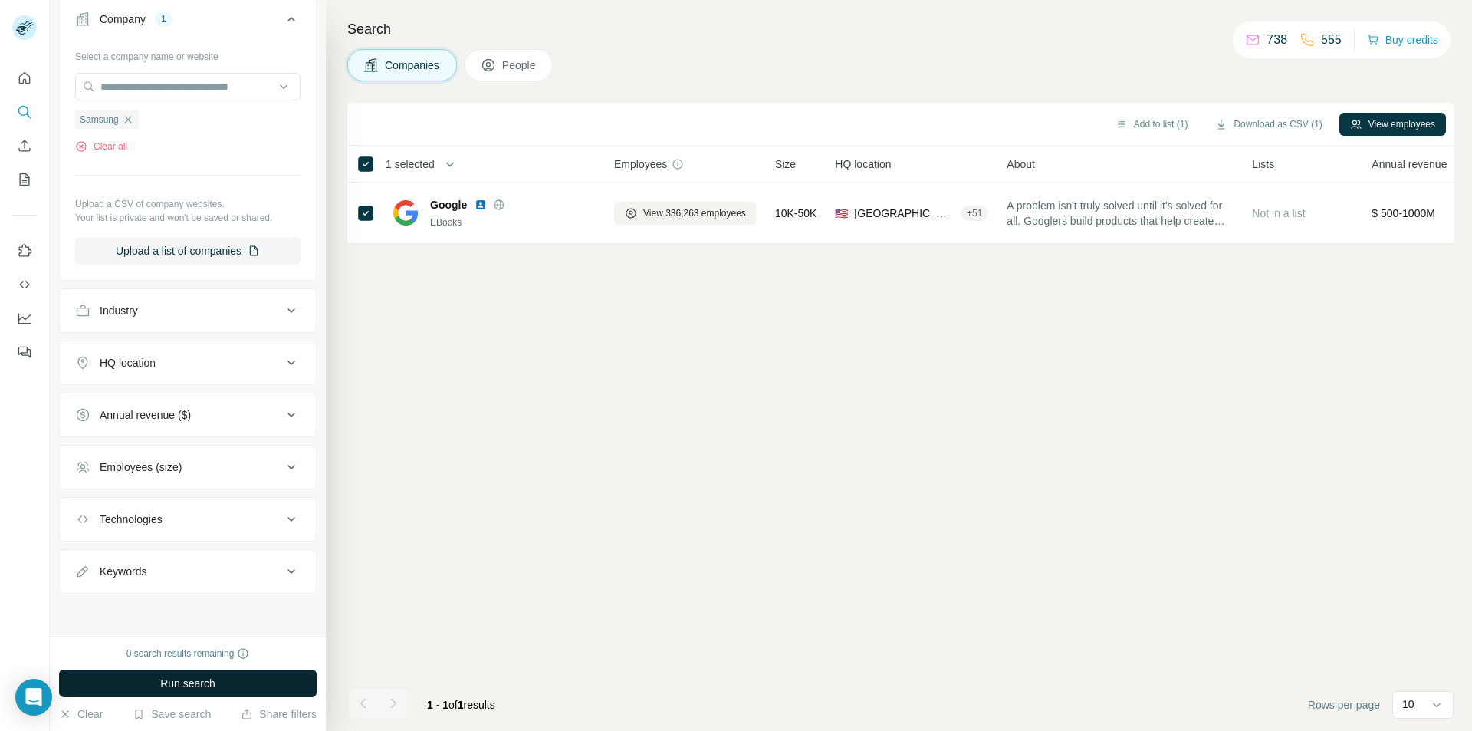
click at [221, 683] on button "Run search" at bounding box center [188, 684] width 258 height 28
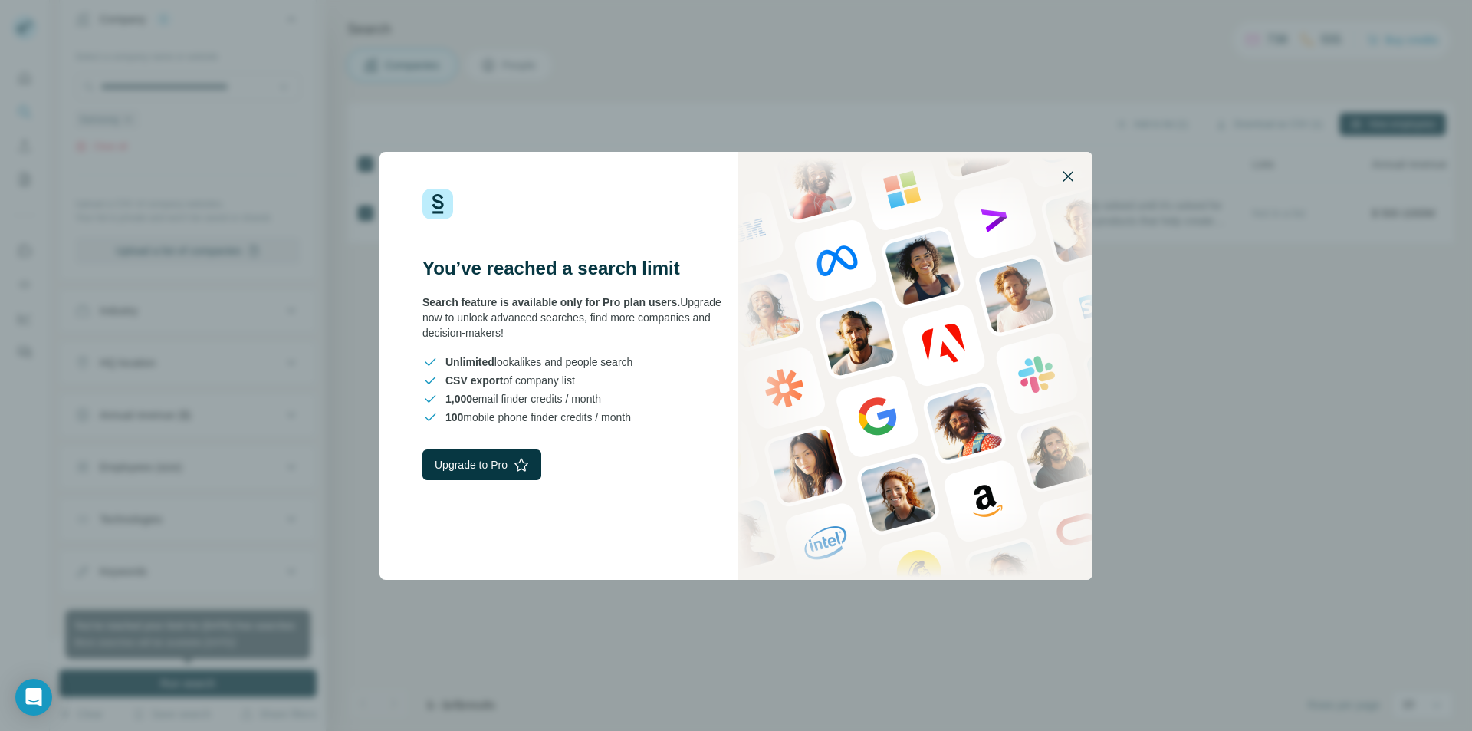
click at [1068, 178] on icon "button" at bounding box center [1068, 176] width 18 height 18
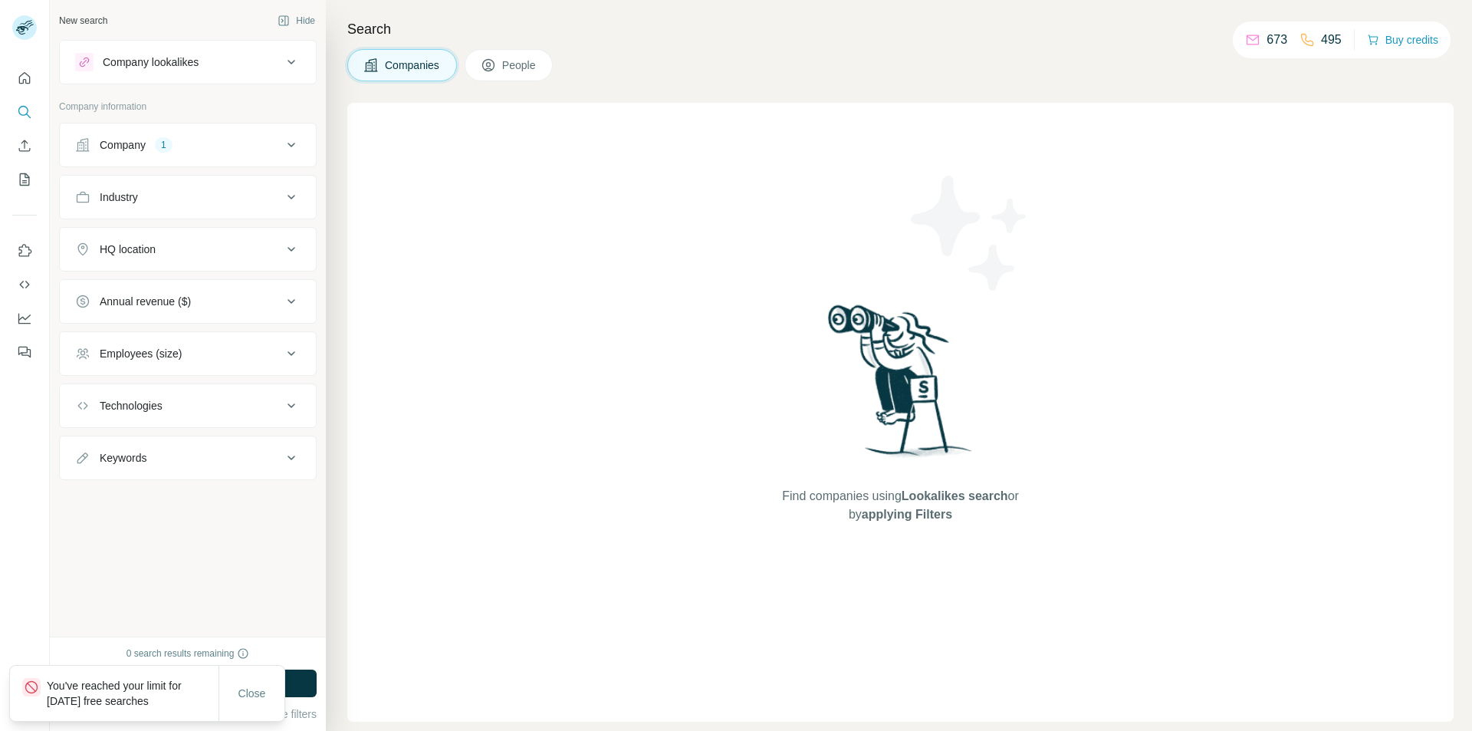
click at [219, 137] on div "Company 1" at bounding box center [178, 144] width 207 height 15
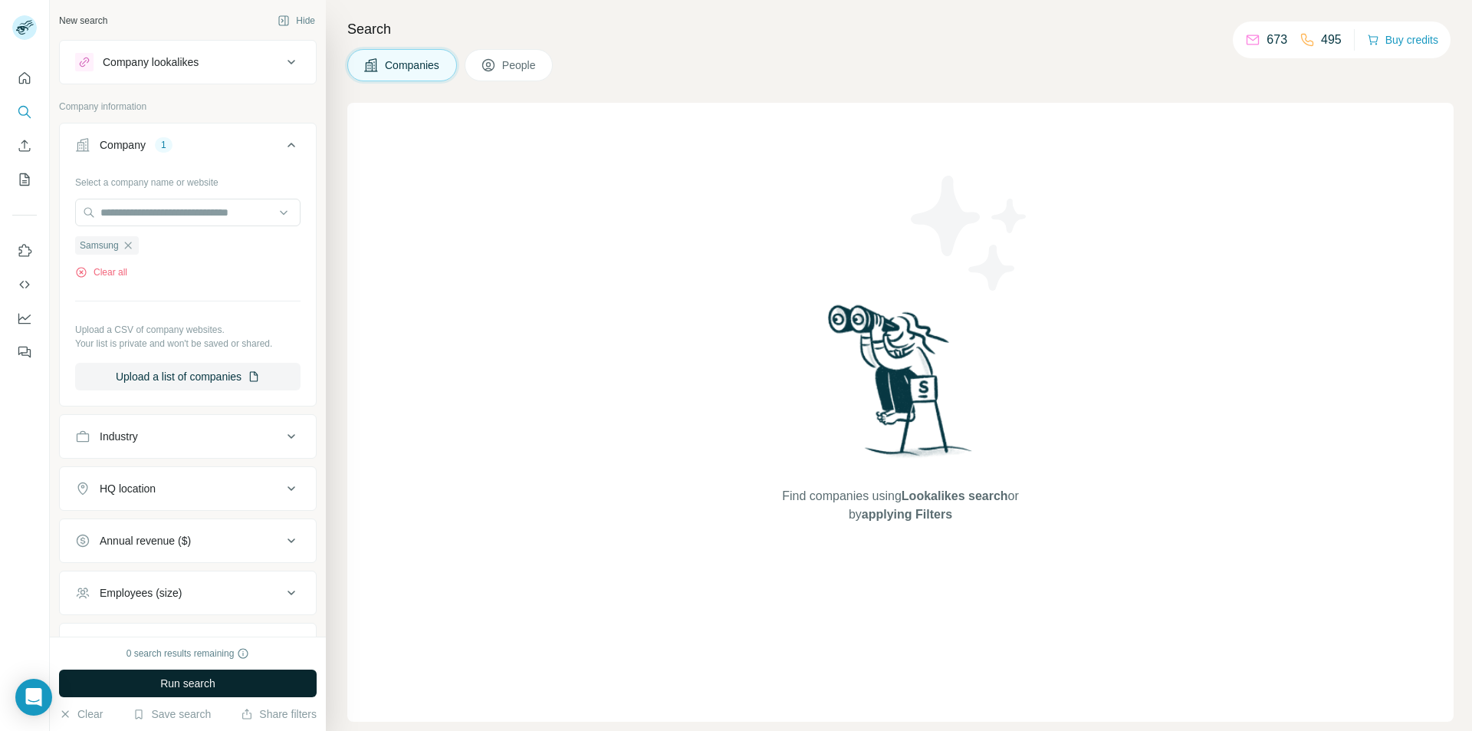
click at [243, 687] on button "Run search" at bounding box center [188, 684] width 258 height 28
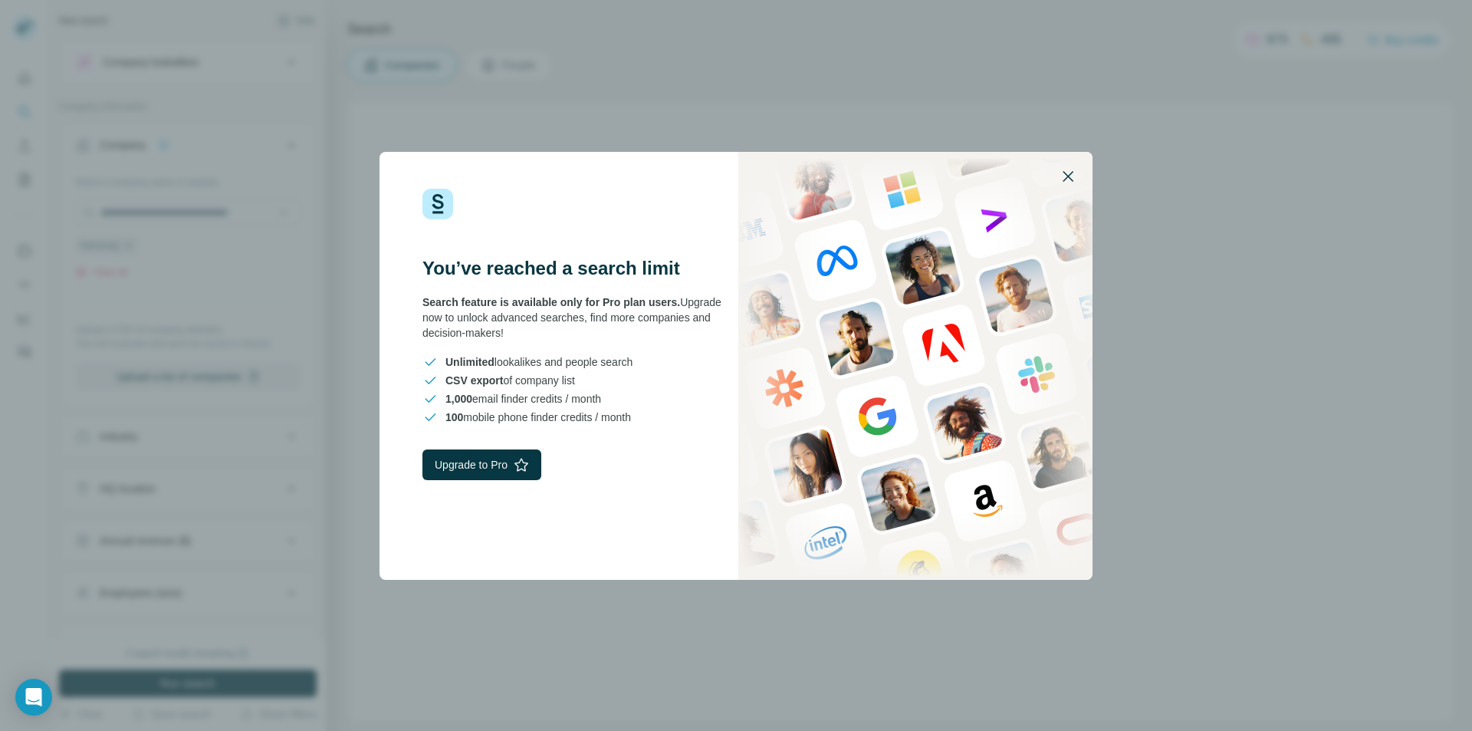
click at [1070, 187] on button "button" at bounding box center [1068, 176] width 37 height 37
